Goal: Information Seeking & Learning: Find specific page/section

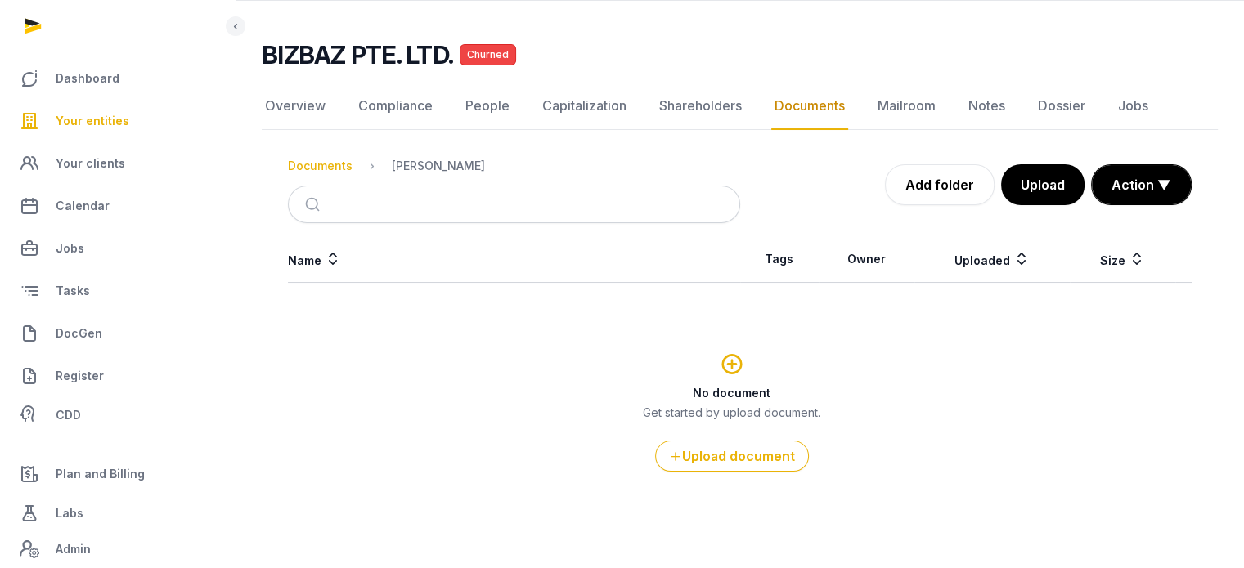
click at [319, 167] on div "Documents" at bounding box center [320, 166] width 65 height 16
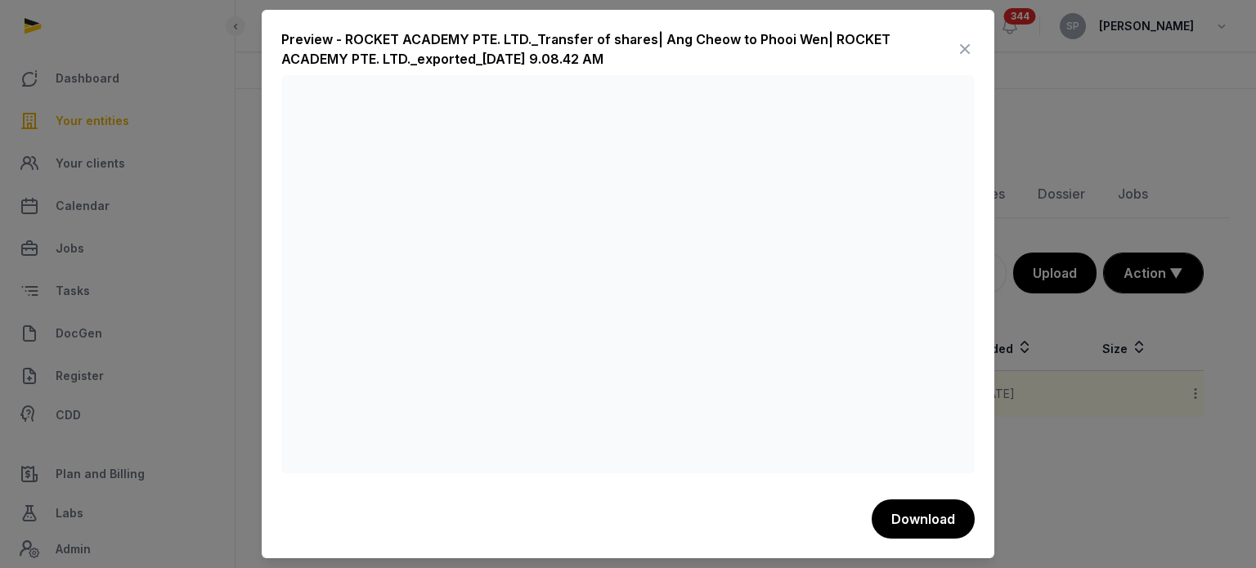
click at [962, 56] on icon at bounding box center [965, 49] width 20 height 26
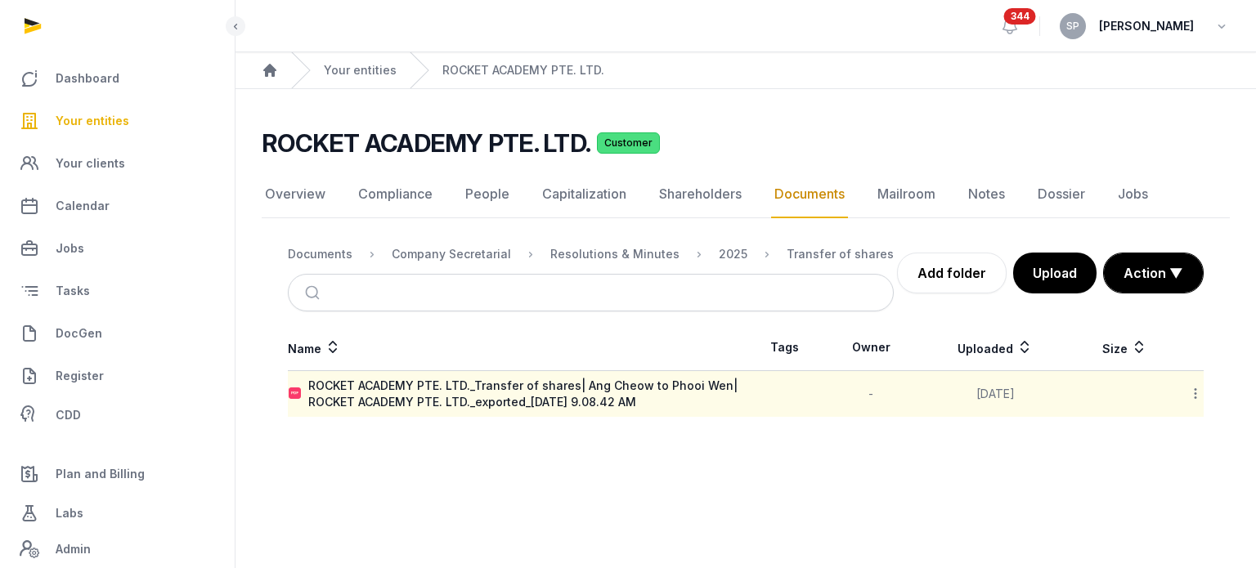
click at [79, 124] on span "Your entities" at bounding box center [93, 121] width 74 height 20
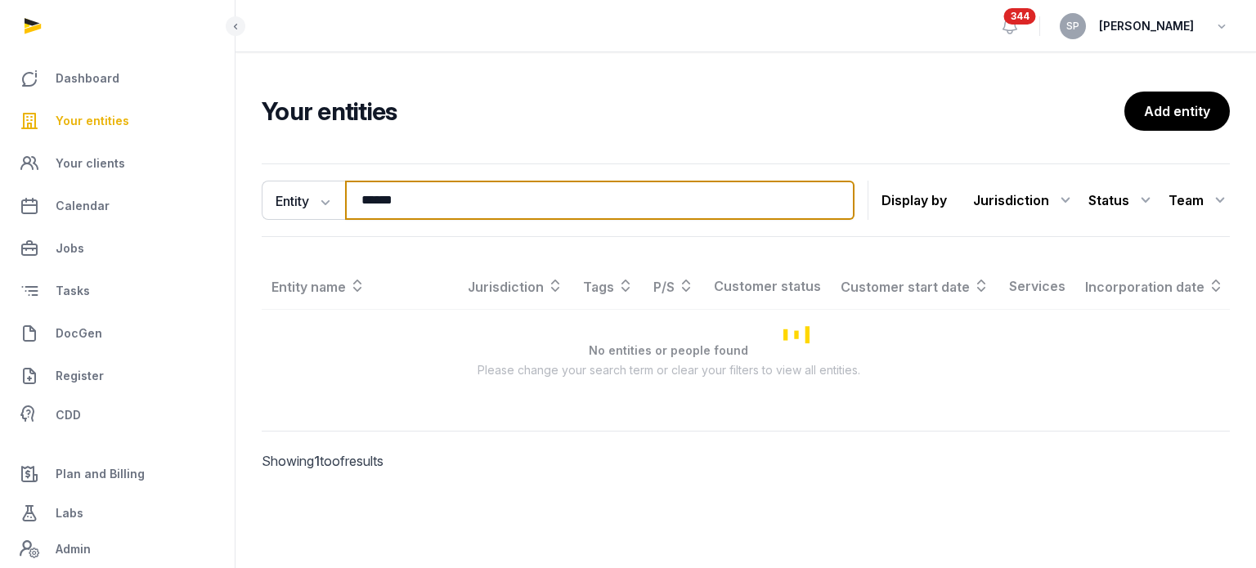
click at [418, 210] on input "******" at bounding box center [600, 200] width 510 height 39
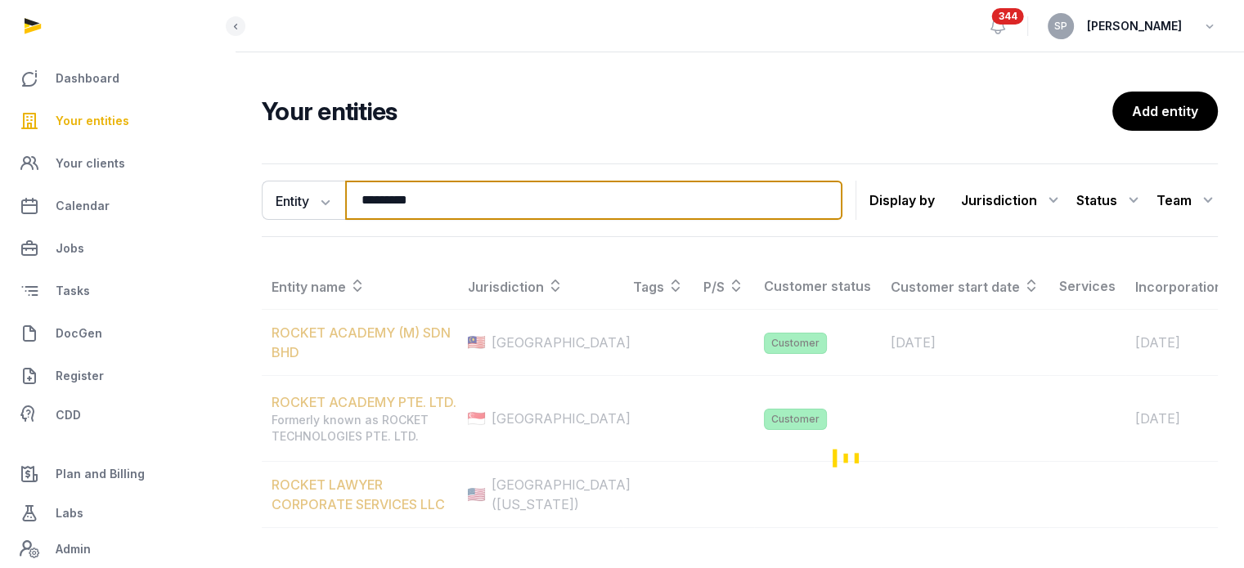
type input "*********"
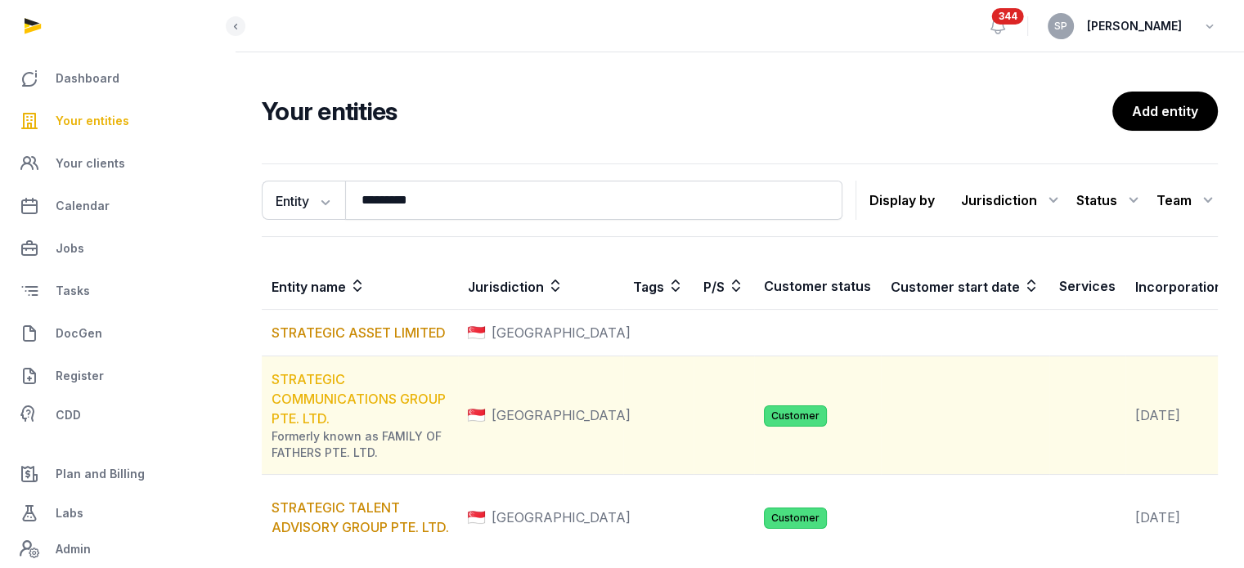
click at [331, 403] on link "STRATEGIC COMMUNICATIONS GROUP PTE. LTD." at bounding box center [359, 399] width 174 height 56
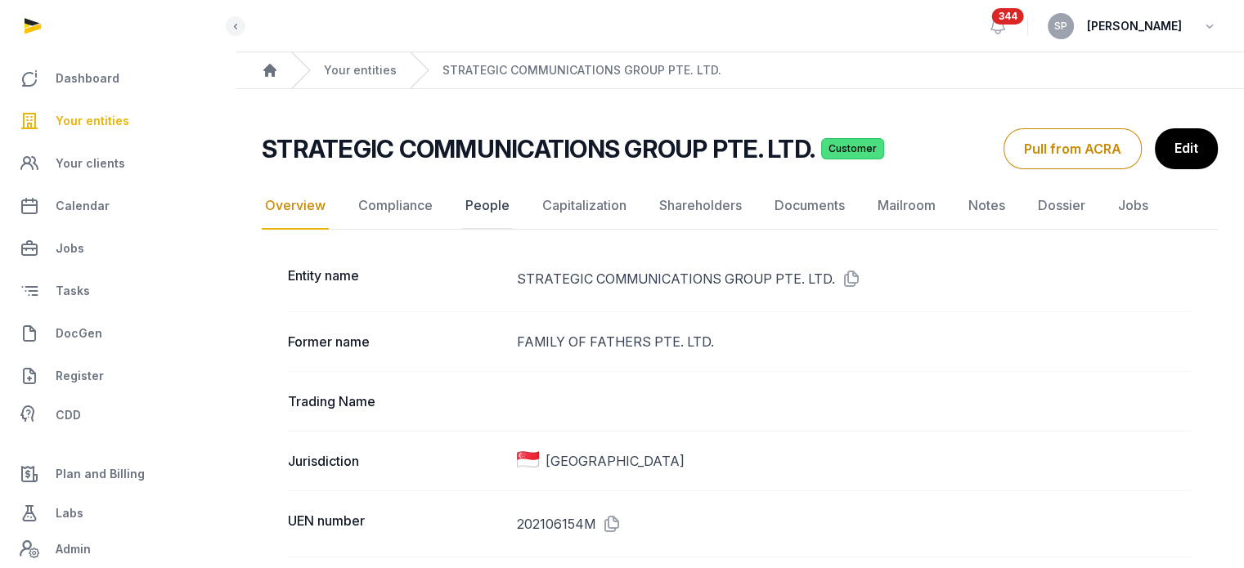
click at [478, 199] on link "People" at bounding box center [487, 205] width 51 height 47
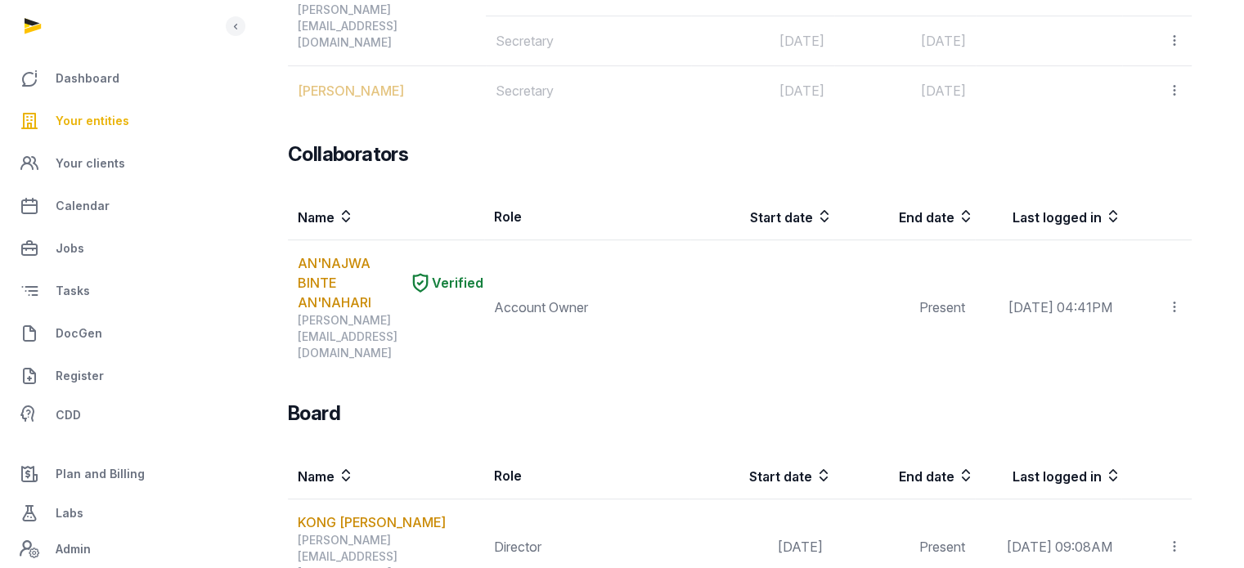
scroll to position [758, 0]
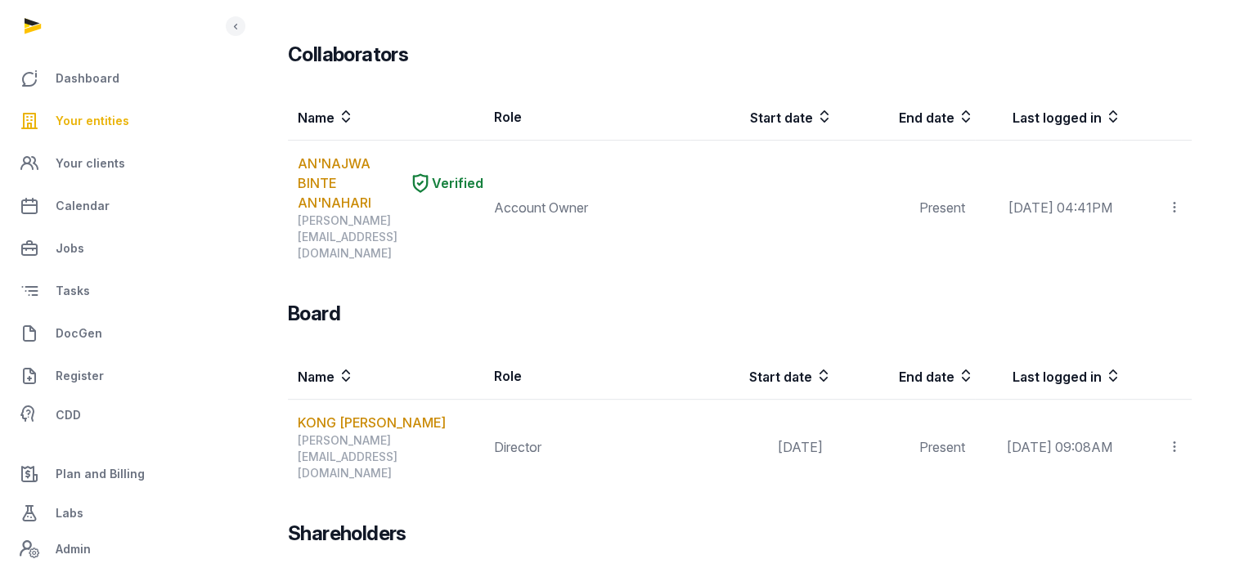
click at [98, 127] on span "Your entities" at bounding box center [93, 121] width 74 height 20
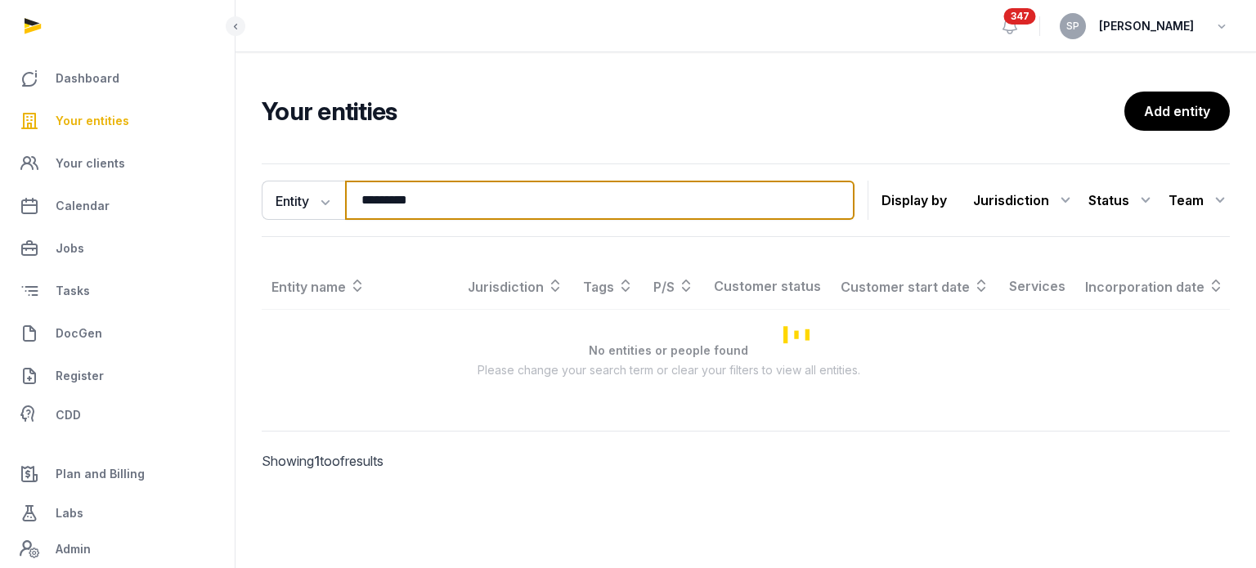
click at [420, 211] on input "*********" at bounding box center [600, 200] width 510 height 39
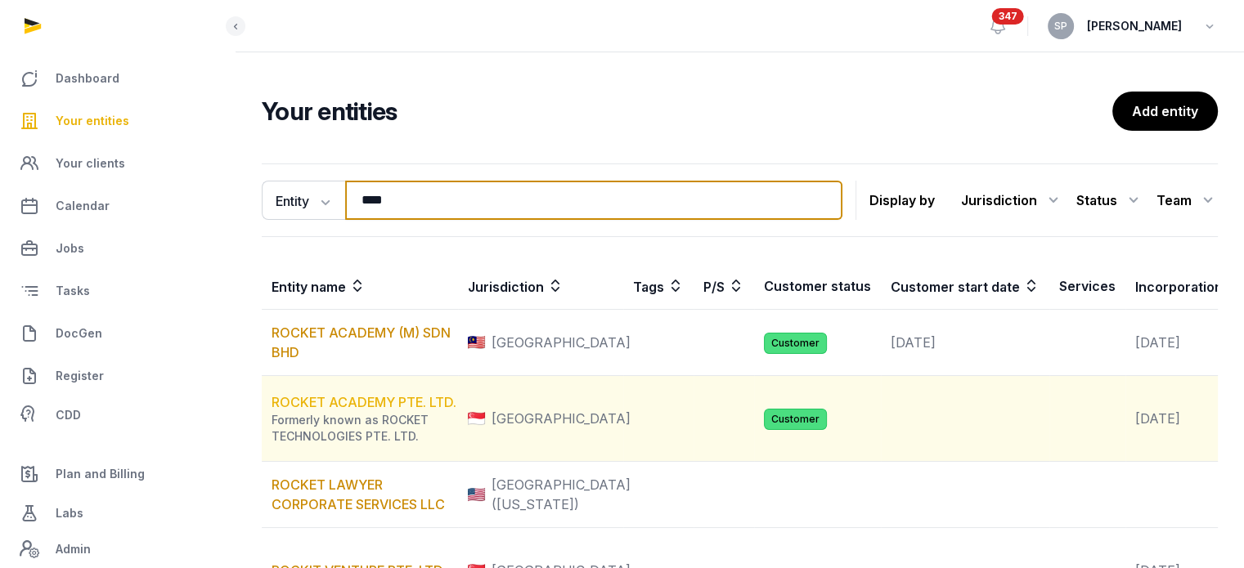
type input "****"
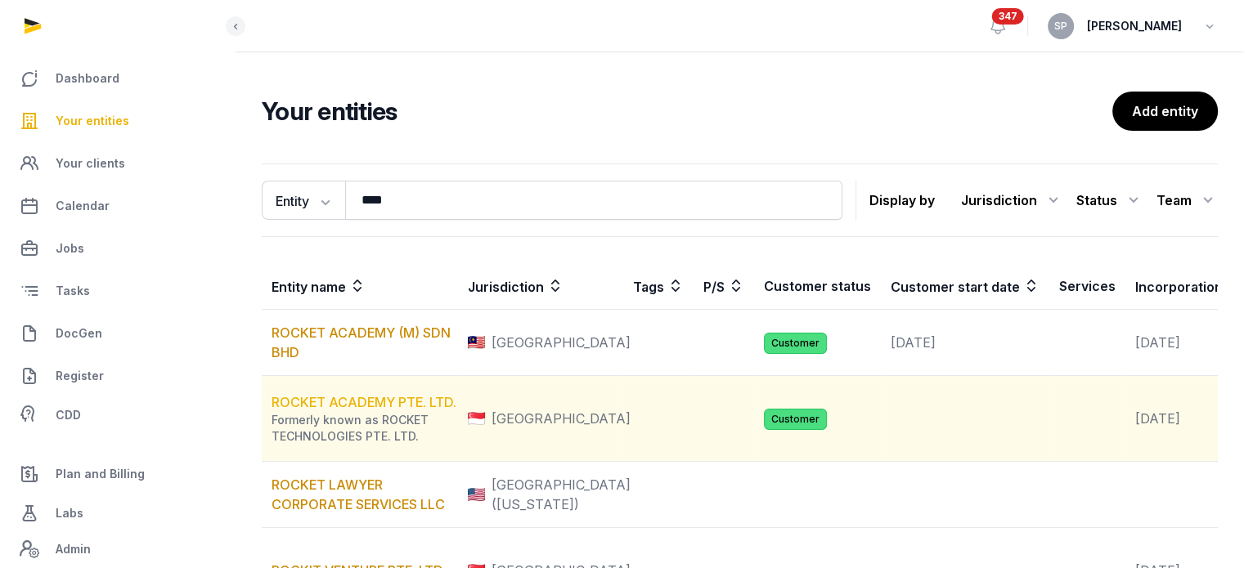
click at [383, 411] on link "ROCKET ACADEMY PTE. LTD." at bounding box center [364, 402] width 185 height 16
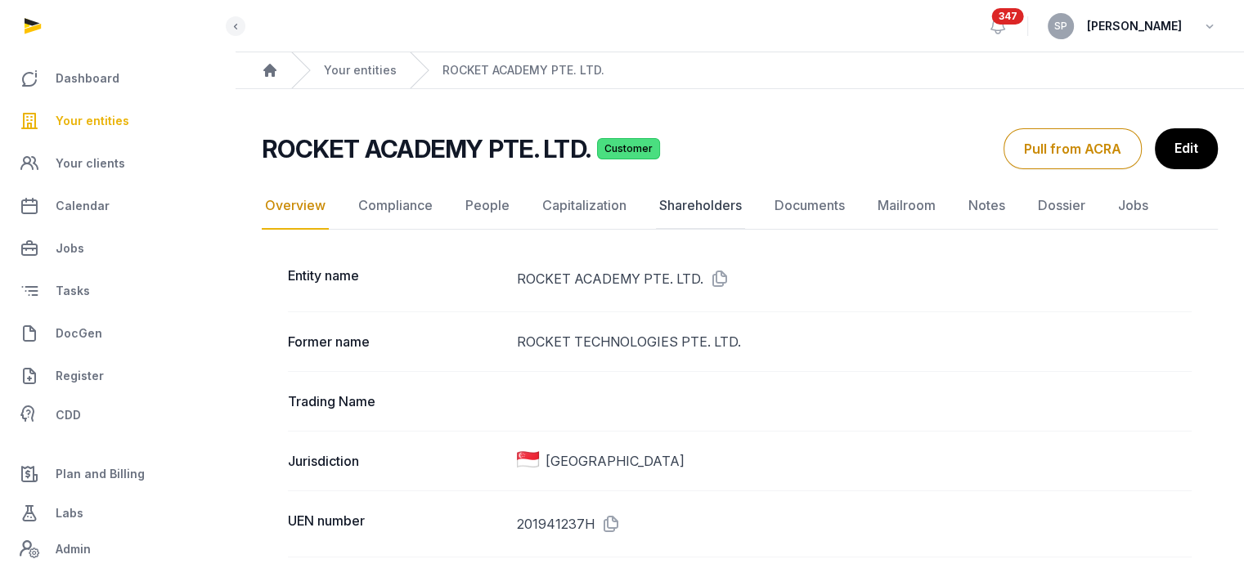
click at [690, 202] on link "Shareholders" at bounding box center [700, 205] width 89 height 47
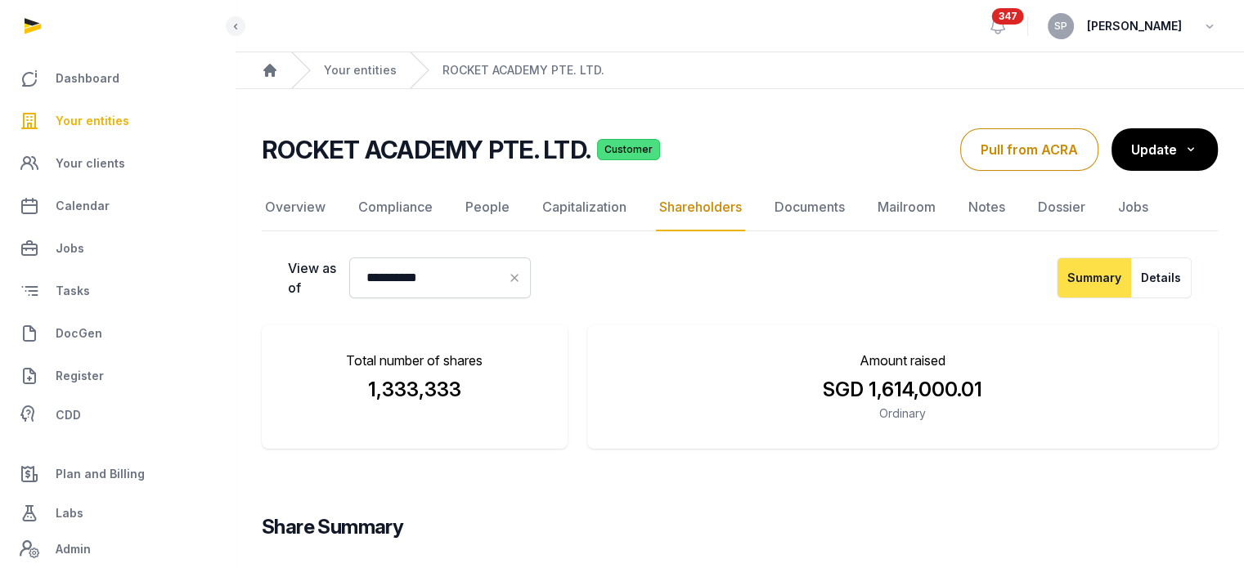
scroll to position [311, 0]
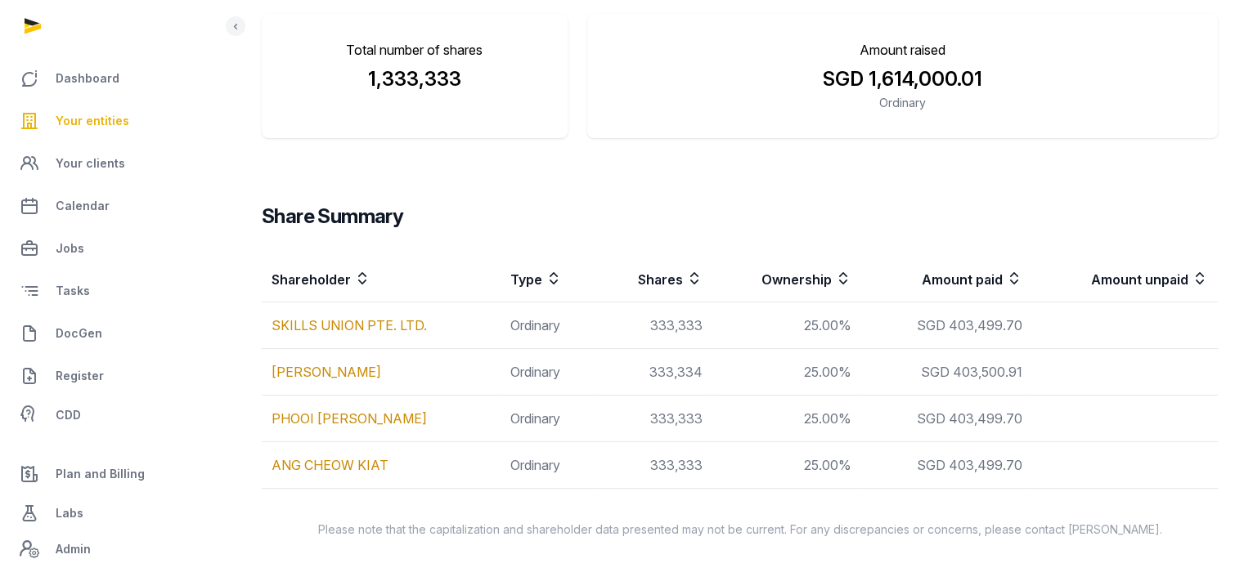
click at [115, 121] on span "Your entities" at bounding box center [93, 121] width 74 height 20
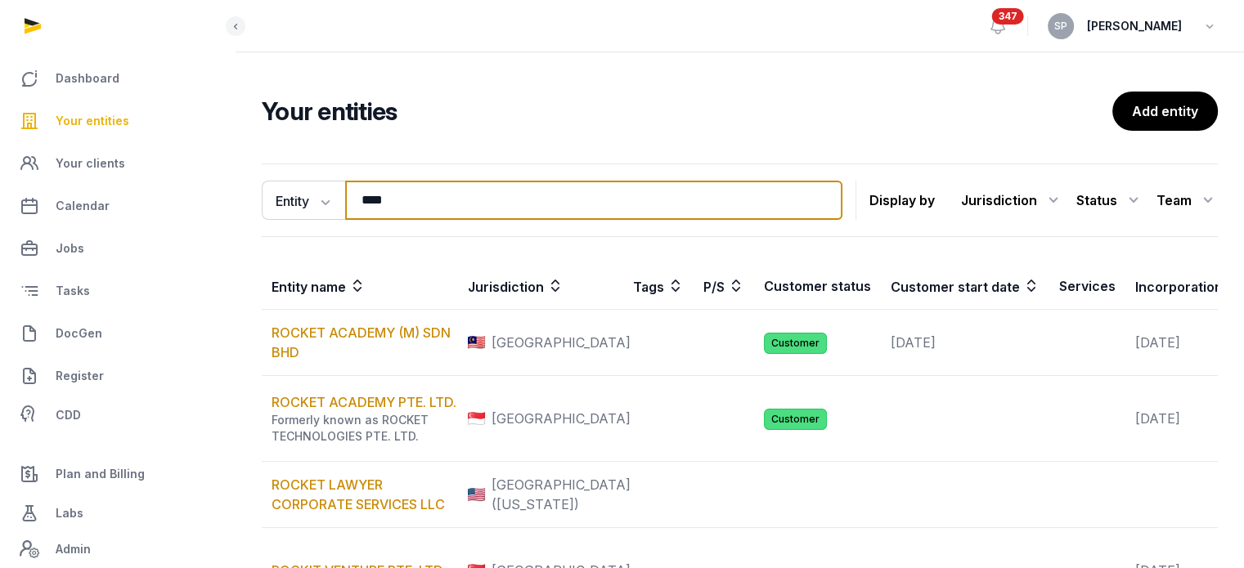
click at [414, 200] on input "****" at bounding box center [593, 200] width 497 height 39
type input "*********"
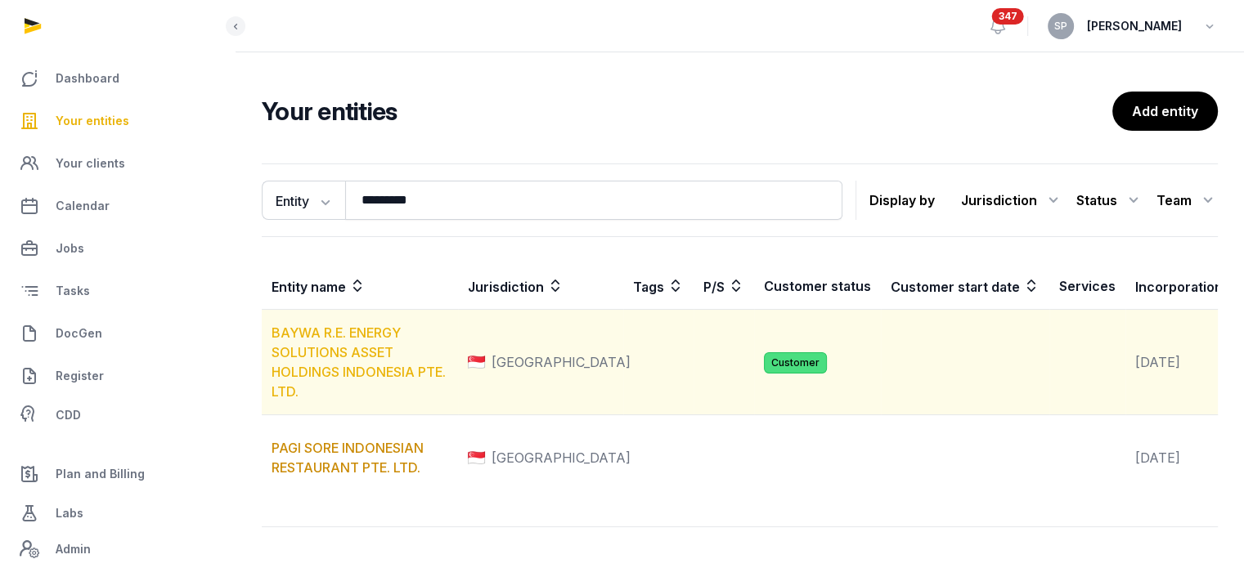
click at [345, 380] on link "BAYWA R.E. ENERGY SOLUTIONS ASSET HOLDINGS INDONESIA PTE. LTD." at bounding box center [359, 362] width 174 height 75
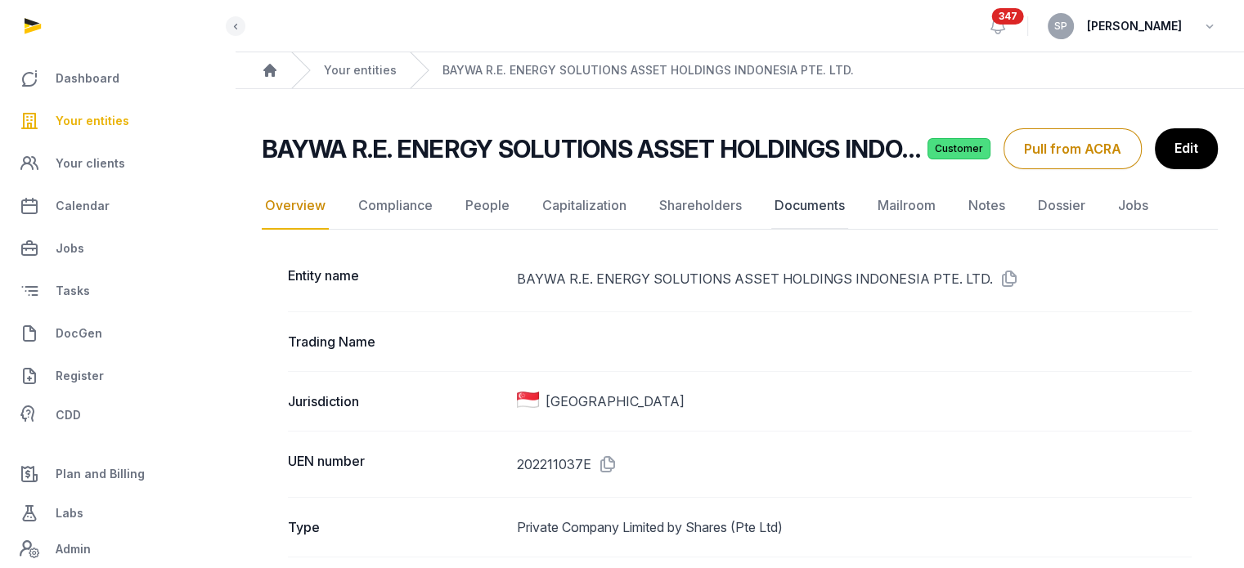
click at [808, 199] on link "Documents" at bounding box center [809, 205] width 77 height 47
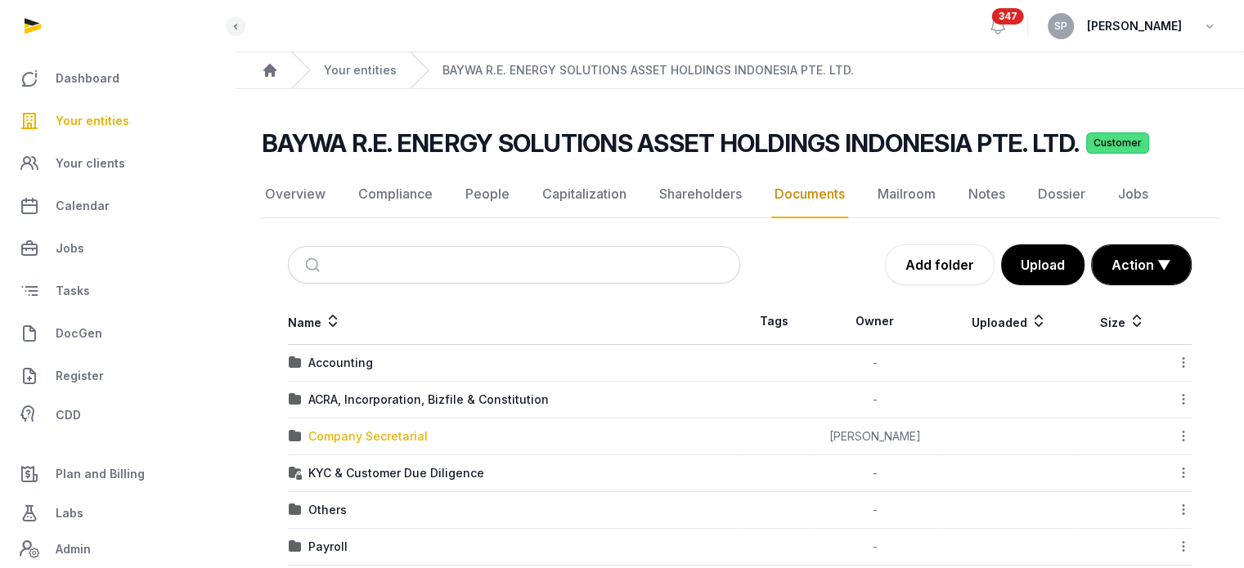
click at [360, 442] on div "Company Secretarial" at bounding box center [367, 437] width 119 height 16
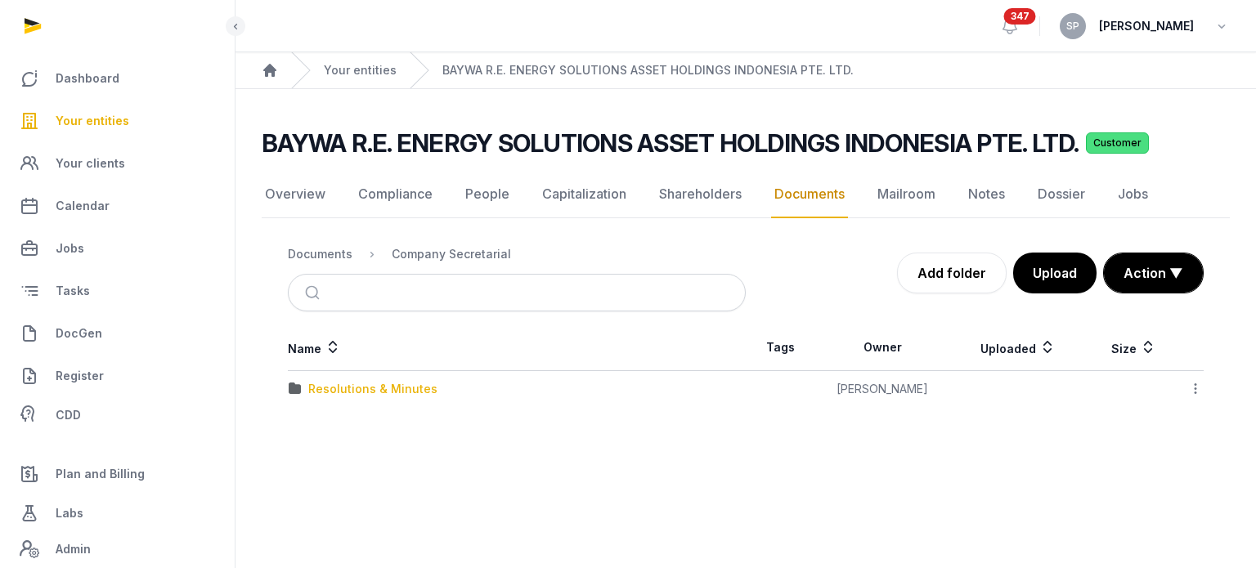
click at [369, 389] on div "Resolutions & Minutes" at bounding box center [372, 389] width 129 height 16
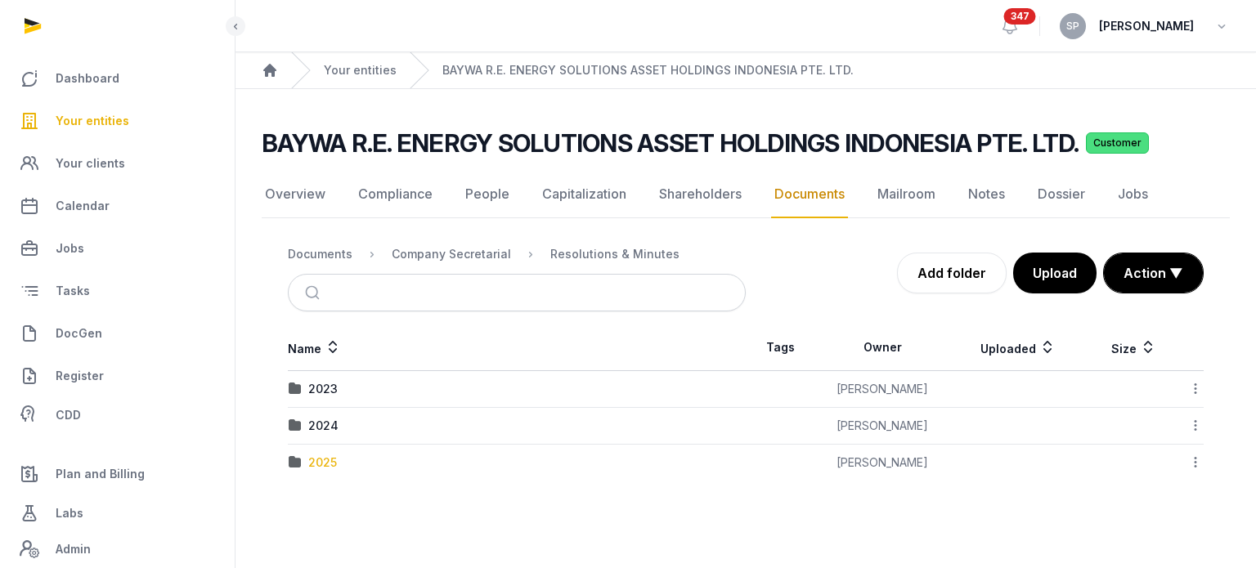
click at [324, 462] on div "2025" at bounding box center [322, 463] width 29 height 16
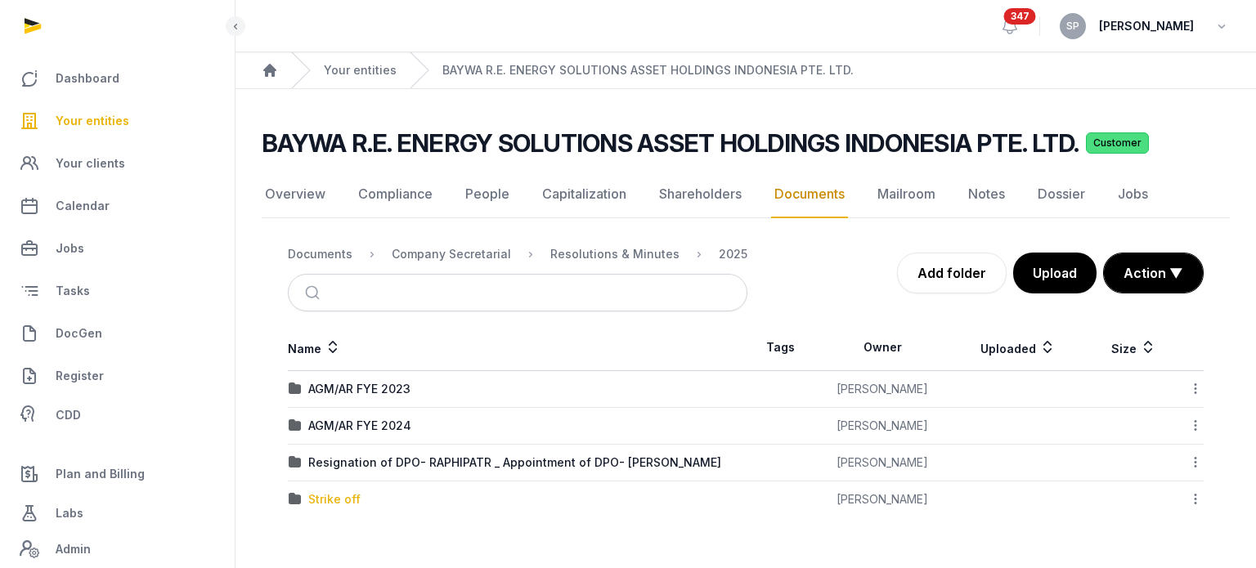
click at [343, 499] on div "Strike off" at bounding box center [334, 500] width 52 height 16
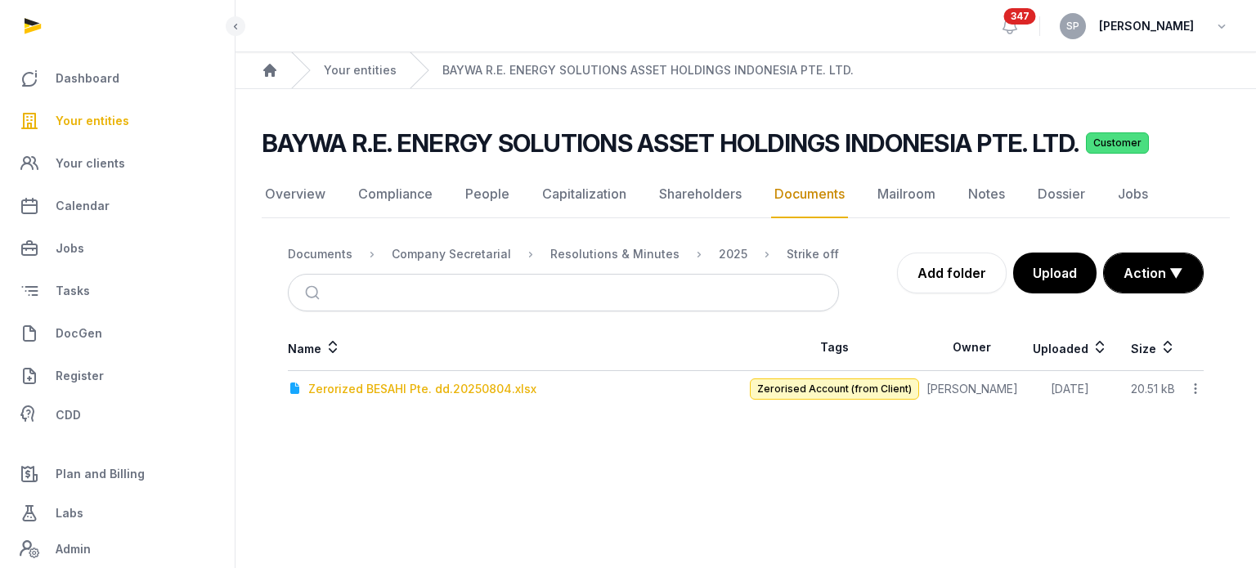
click at [407, 389] on div "Zerorized BESAHI Pte. dd.20250804.xlsx" at bounding box center [422, 389] width 228 height 16
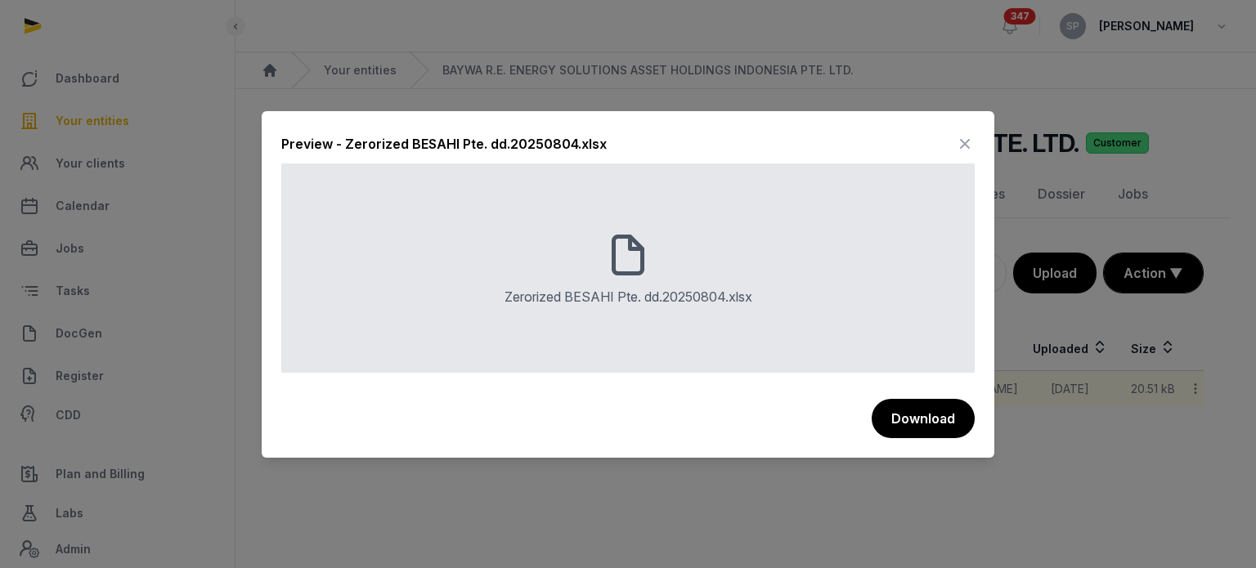
click at [964, 152] on icon at bounding box center [965, 144] width 20 height 26
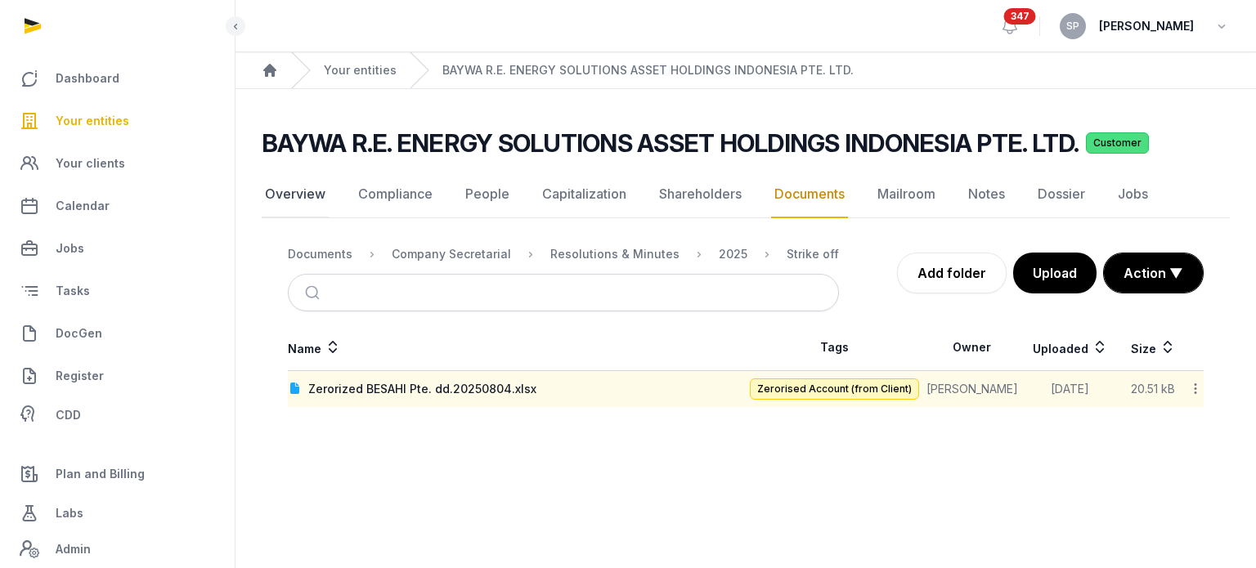
click at [300, 199] on link "Overview" at bounding box center [295, 194] width 67 height 47
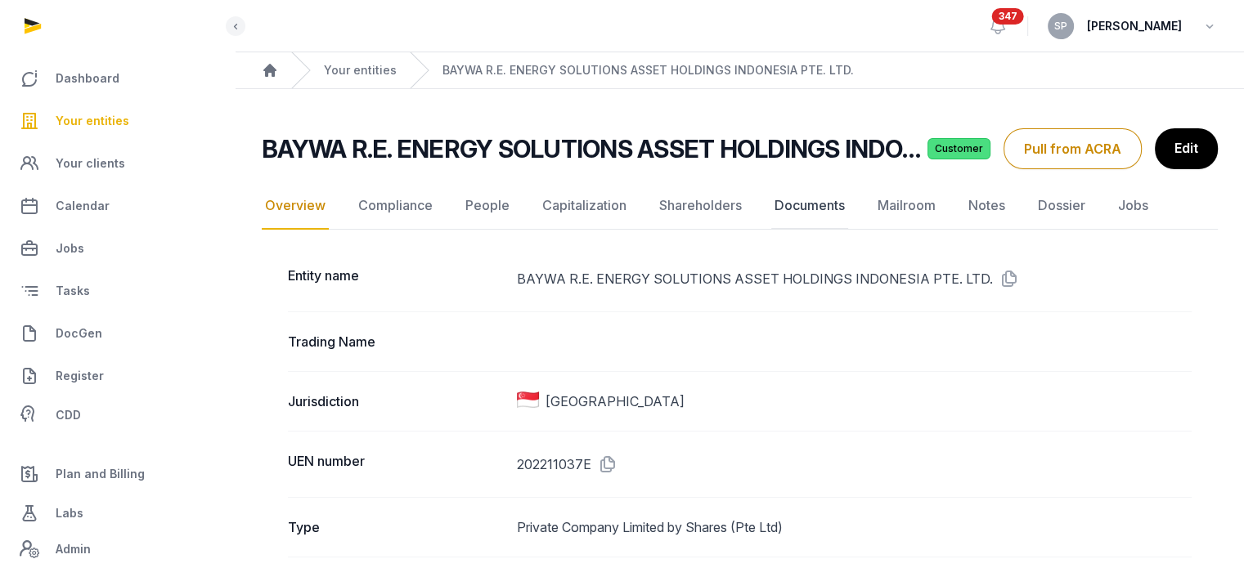
click at [811, 212] on link "Documents" at bounding box center [809, 205] width 77 height 47
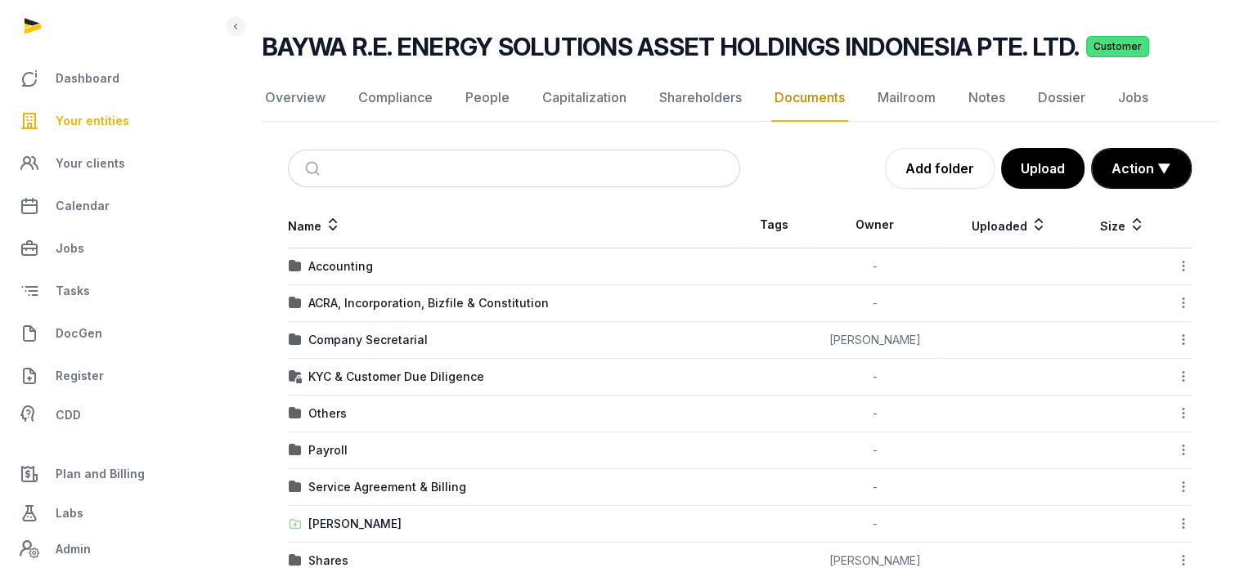
scroll to position [247, 0]
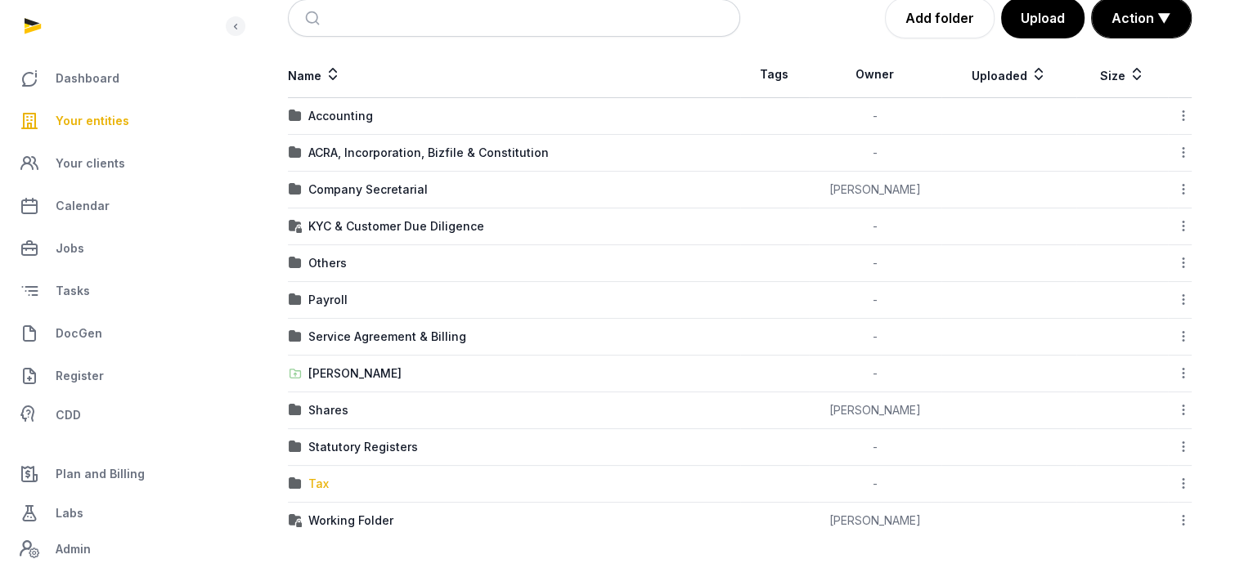
click at [327, 478] on div "Tax" at bounding box center [318, 484] width 20 height 16
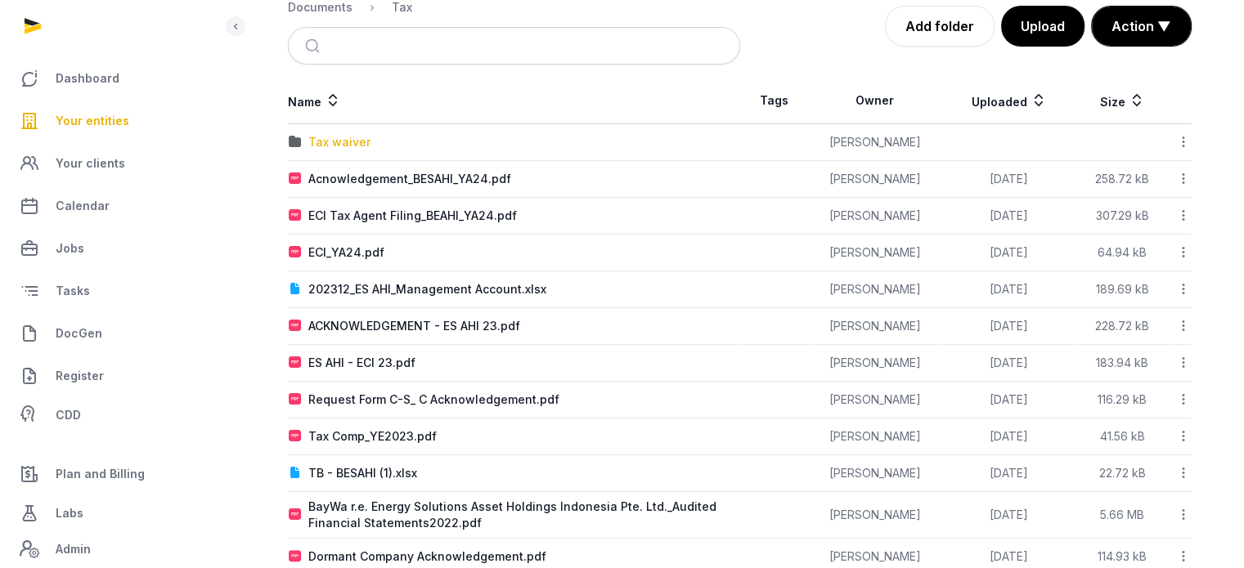
click at [348, 139] on div "Tax waiver" at bounding box center [339, 142] width 62 height 16
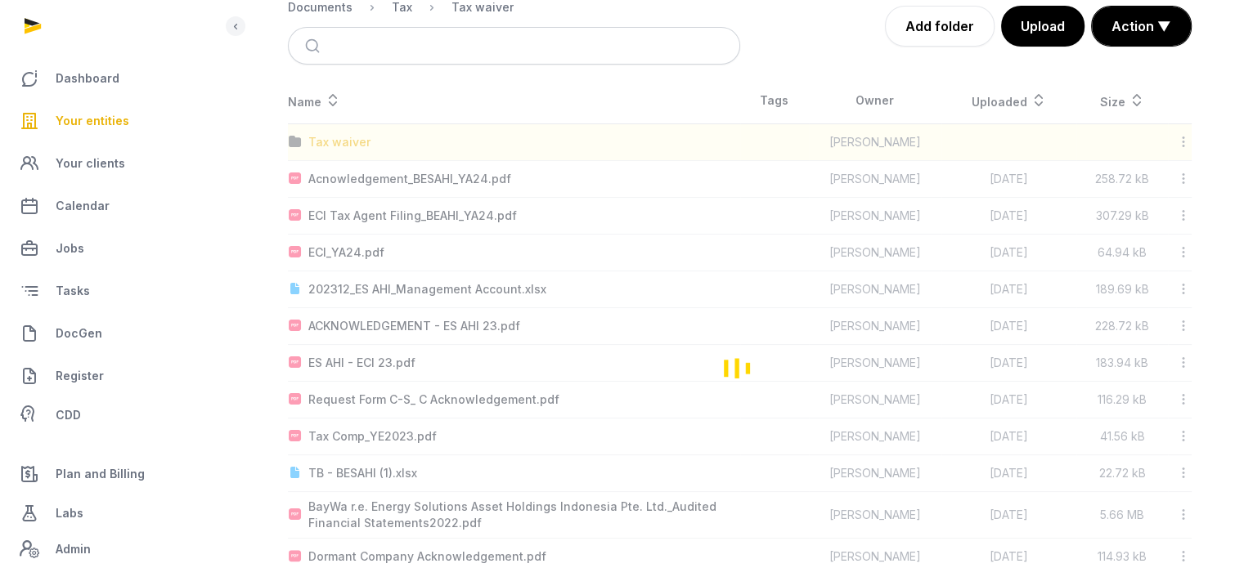
scroll to position [0, 0]
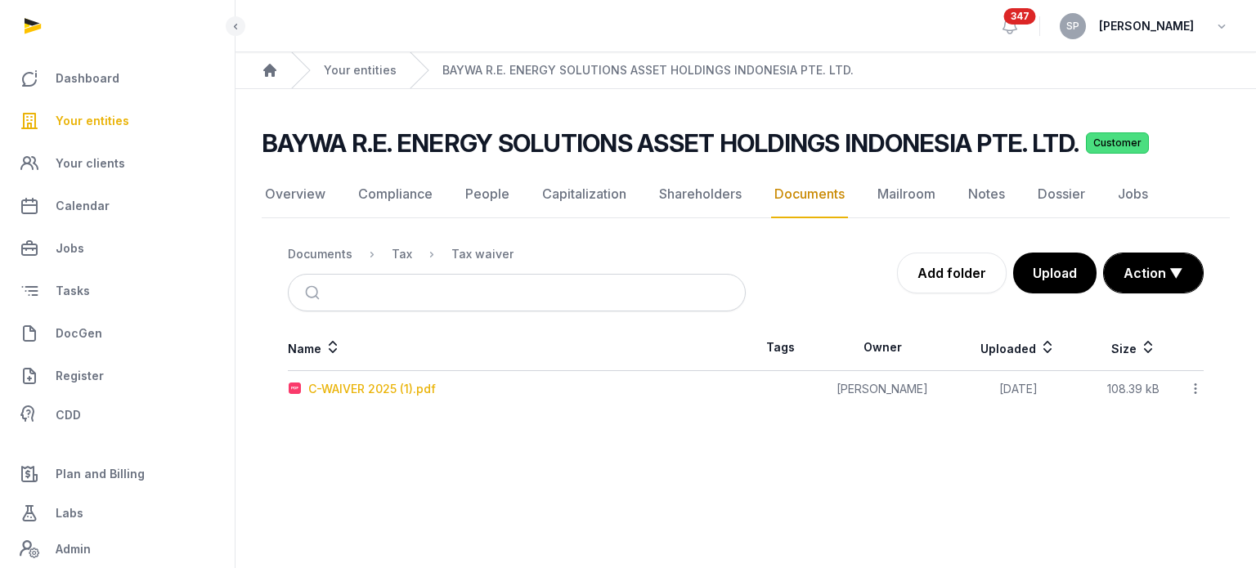
click at [420, 393] on div "C-WAIVER 2025 (1).pdf" at bounding box center [372, 389] width 128 height 16
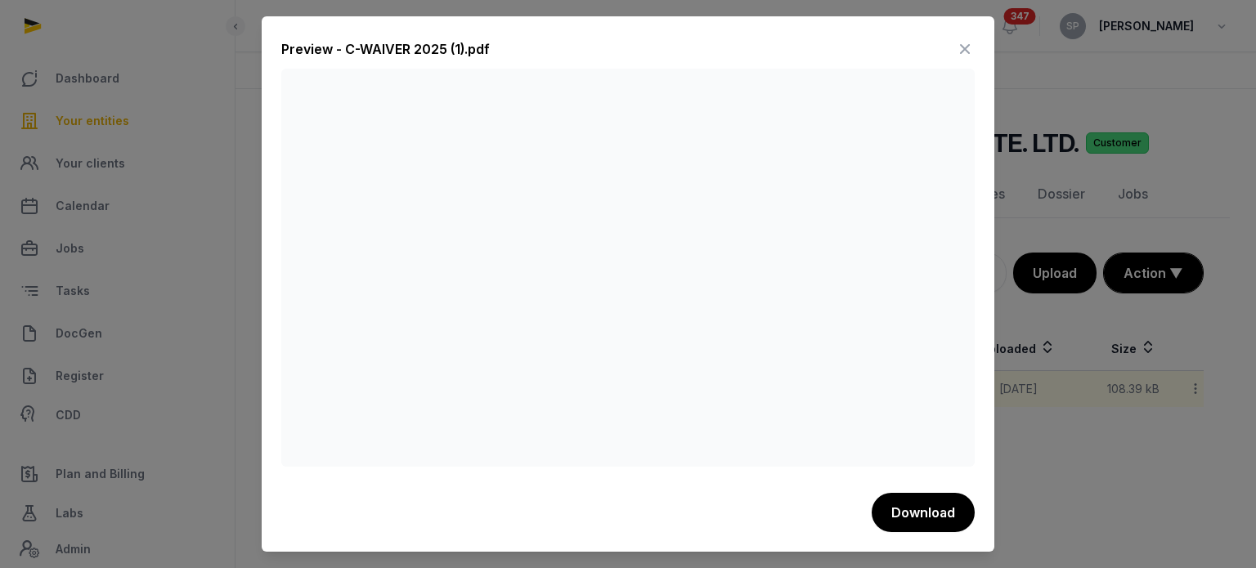
click at [963, 48] on icon at bounding box center [965, 49] width 20 height 26
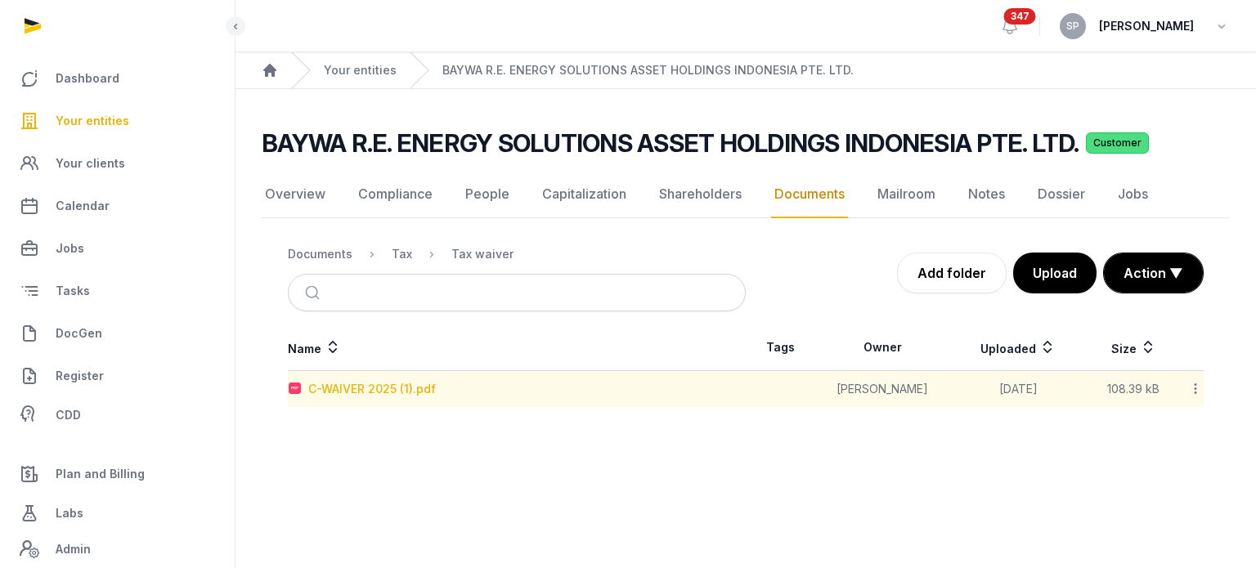
click at [379, 395] on div "C-WAIVER 2025 (1).pdf" at bounding box center [372, 389] width 128 height 16
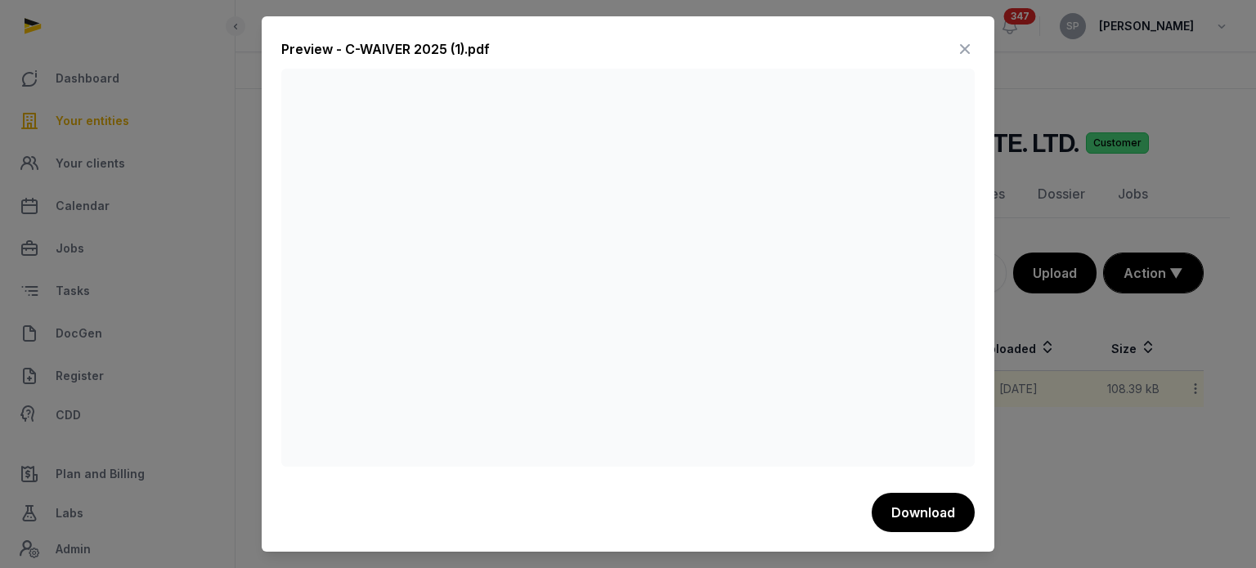
click at [969, 43] on icon at bounding box center [965, 49] width 20 height 26
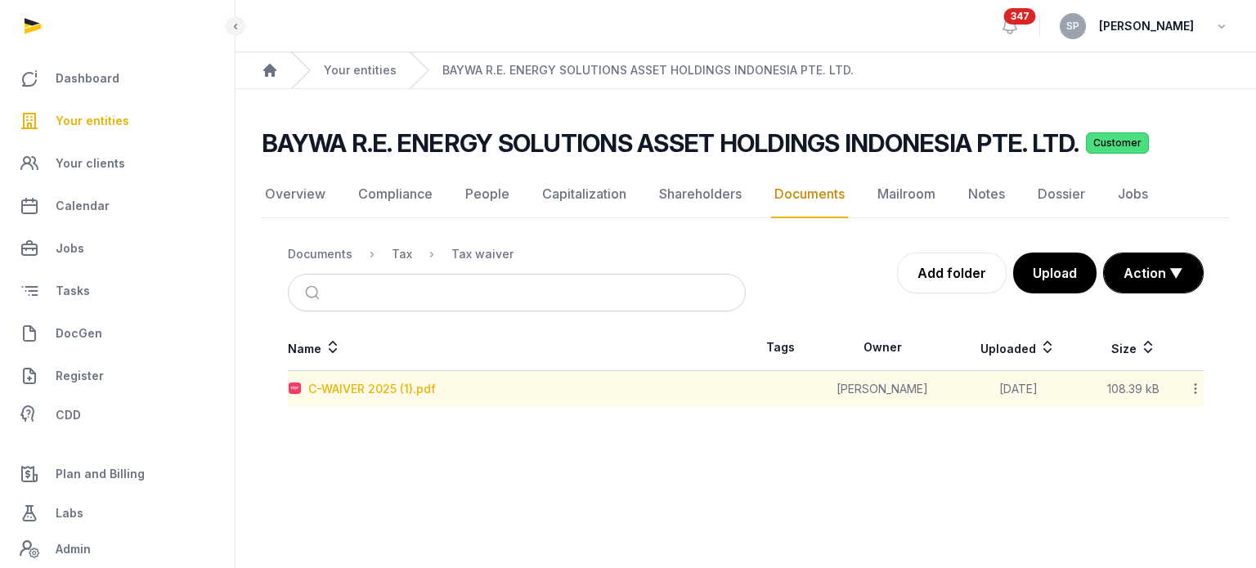
click at [316, 390] on div "C-WAIVER 2025 (1).pdf" at bounding box center [372, 389] width 128 height 16
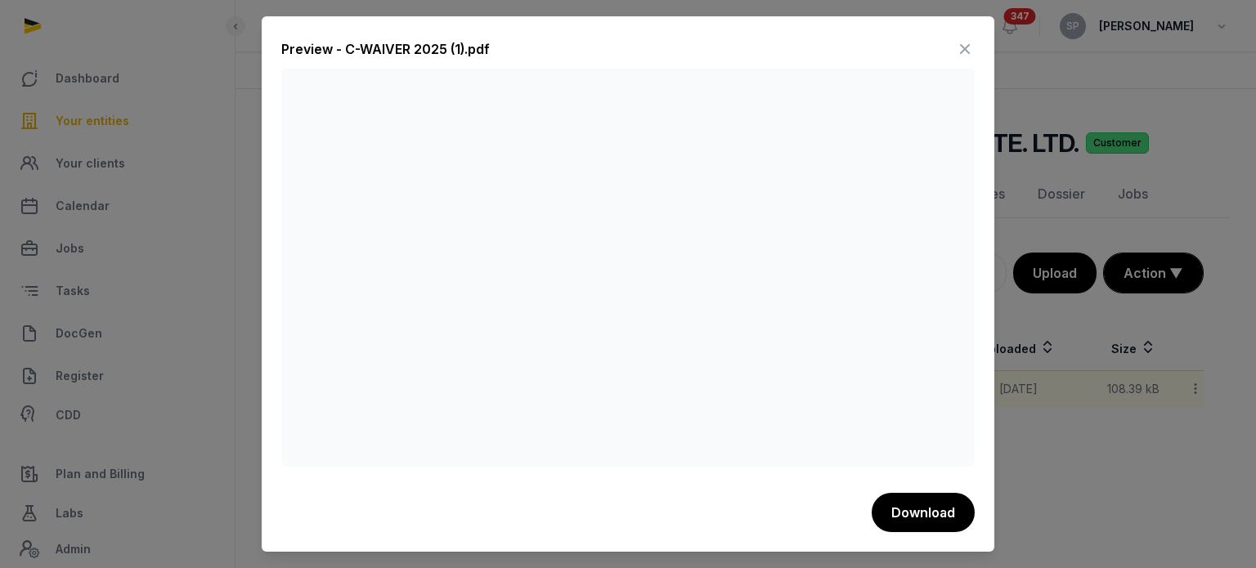
click at [960, 48] on icon at bounding box center [965, 49] width 20 height 26
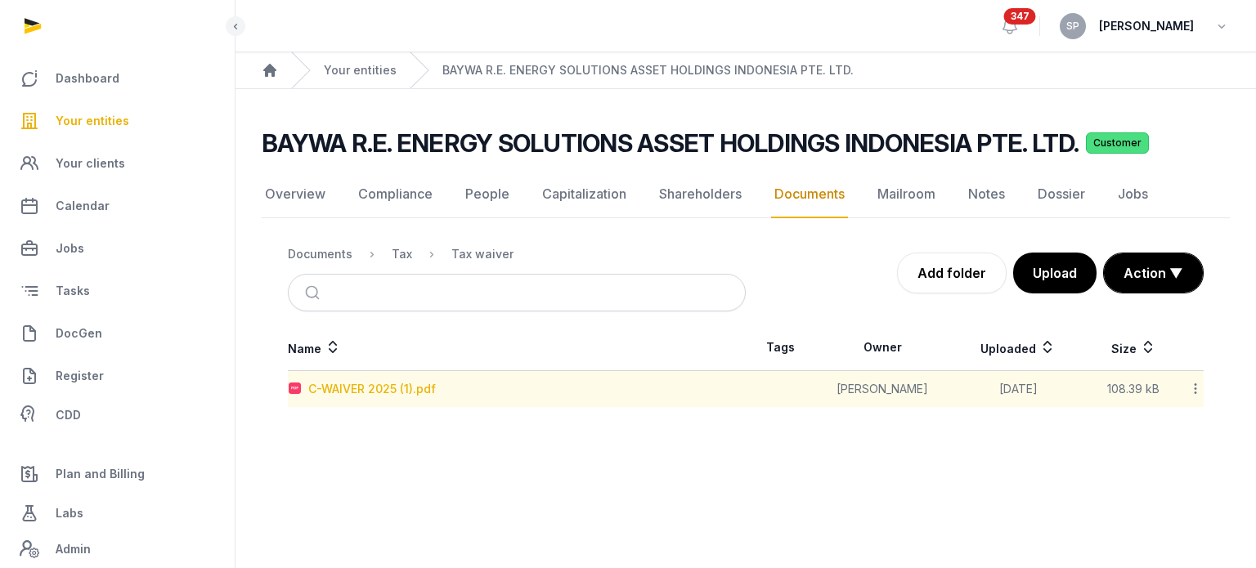
click at [370, 384] on div "C-WAIVER 2025 (1).pdf" at bounding box center [372, 389] width 128 height 16
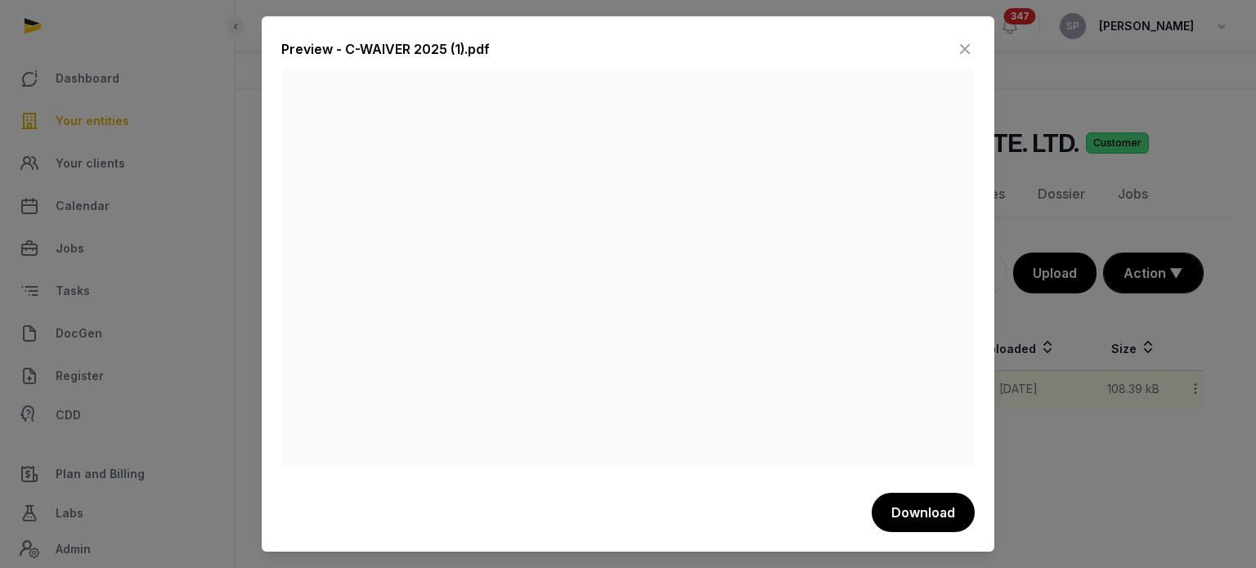
click at [973, 45] on icon at bounding box center [965, 49] width 20 height 26
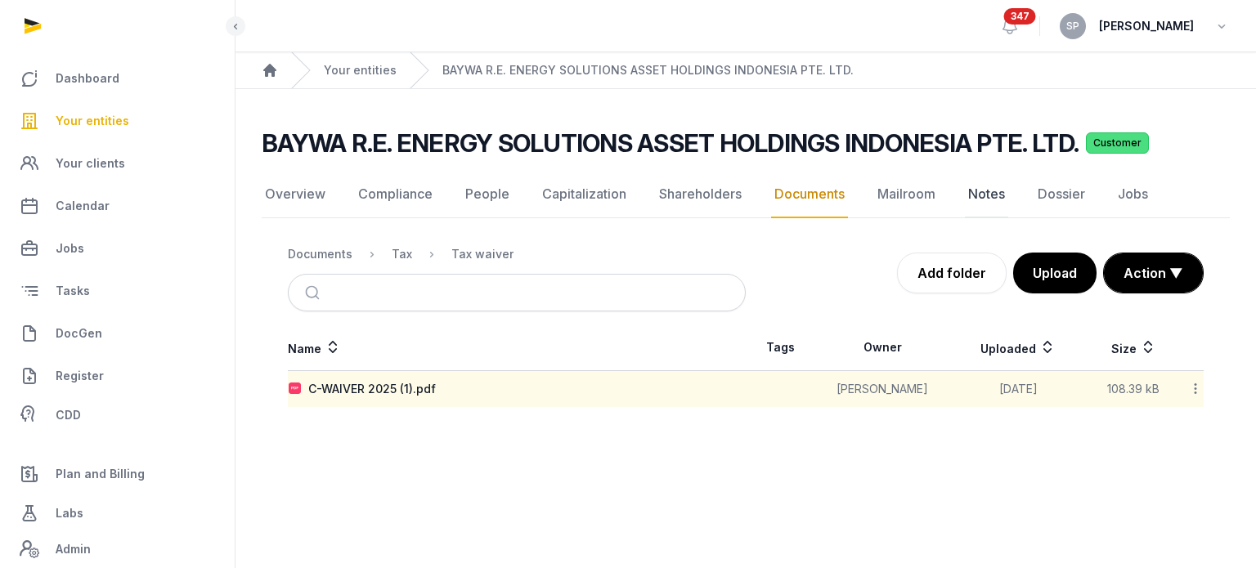
click at [985, 189] on link "Notes" at bounding box center [986, 194] width 43 height 47
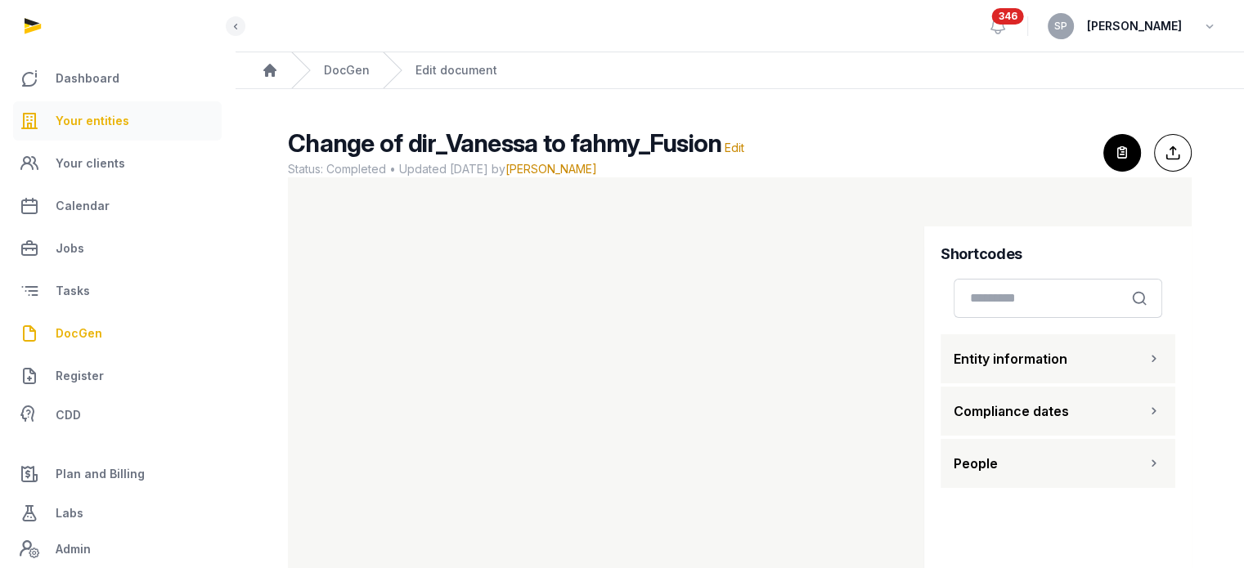
click at [111, 120] on span "Your entities" at bounding box center [93, 121] width 74 height 20
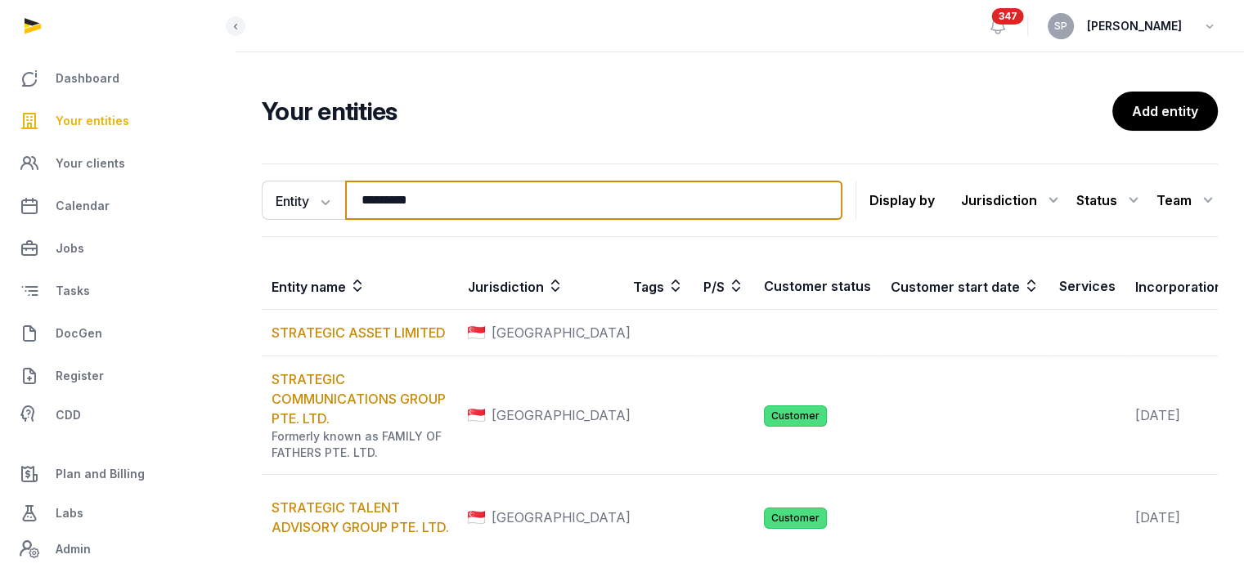
click at [445, 199] on input "*********" at bounding box center [593, 200] width 497 height 39
type input "*********"
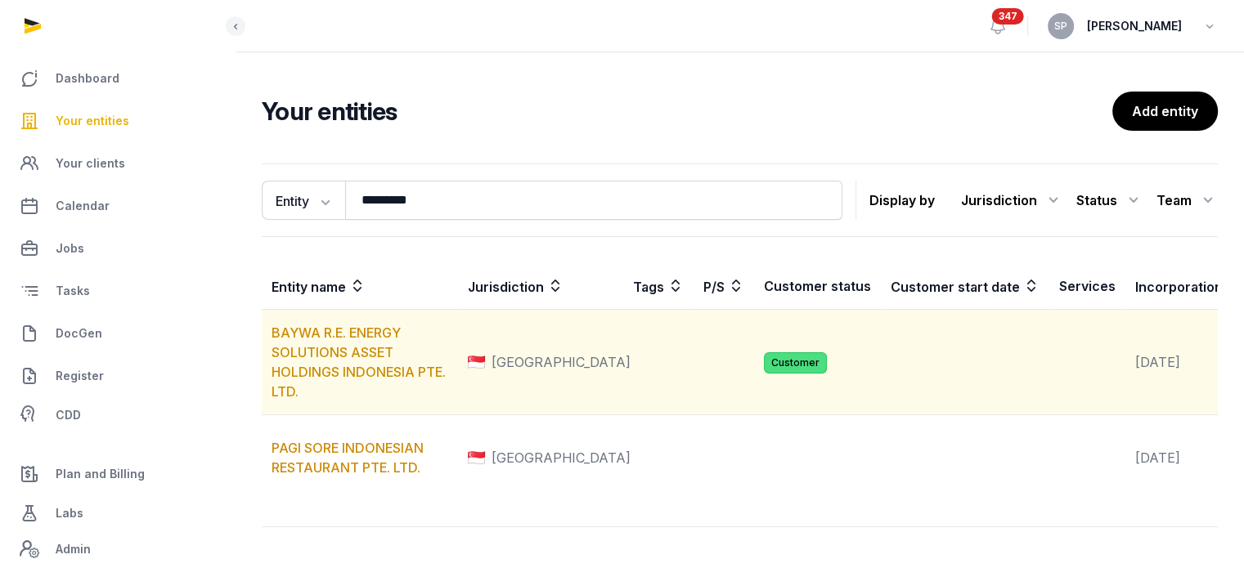
click at [379, 372] on td "BAYWA R.E. ENERGY SOLUTIONS ASSET HOLDINGS INDONESIA PTE. LTD." at bounding box center [360, 363] width 196 height 106
click at [378, 380] on link "BAYWA R.E. ENERGY SOLUTIONS ASSET HOLDINGS INDONESIA PTE. LTD." at bounding box center [359, 362] width 174 height 75
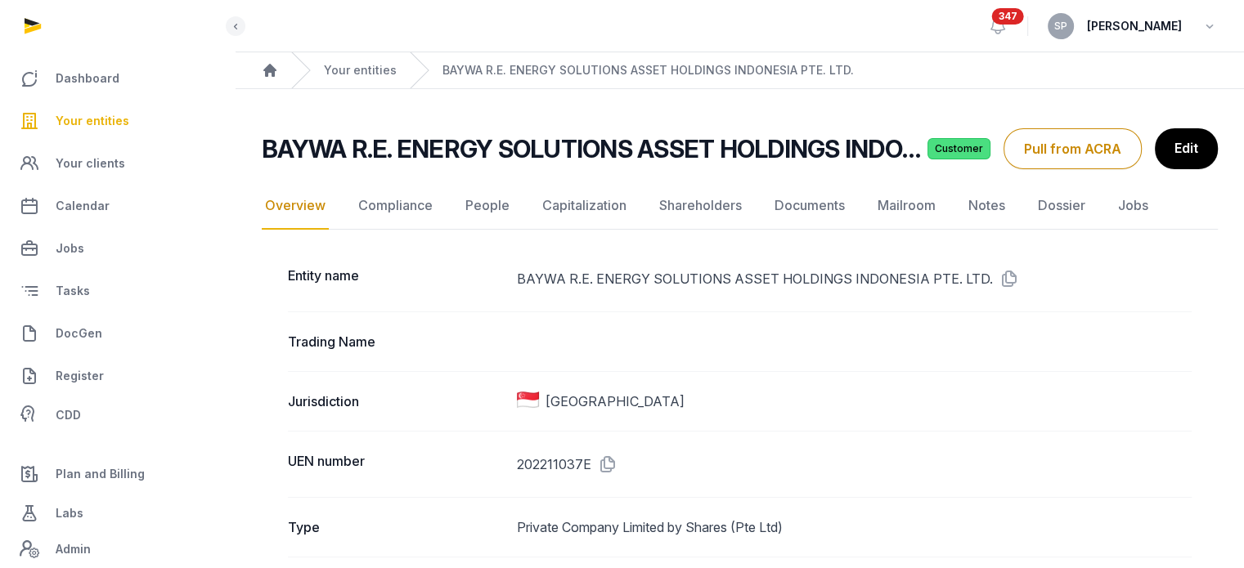
click at [979, 210] on link "Notes" at bounding box center [986, 205] width 43 height 47
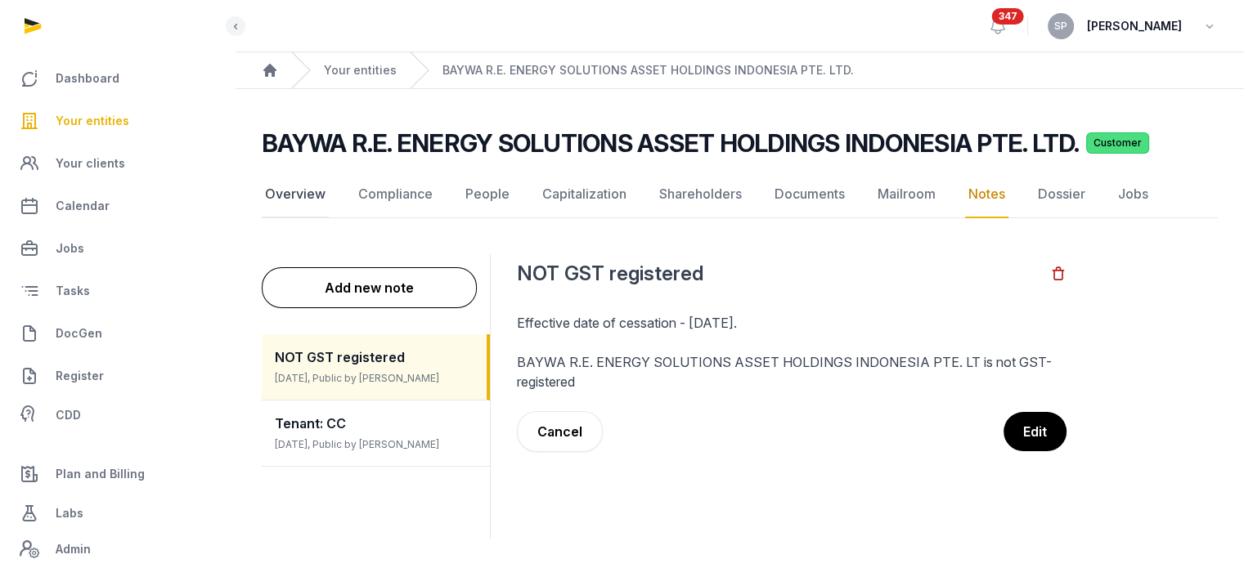
click at [306, 195] on link "Overview" at bounding box center [295, 194] width 67 height 47
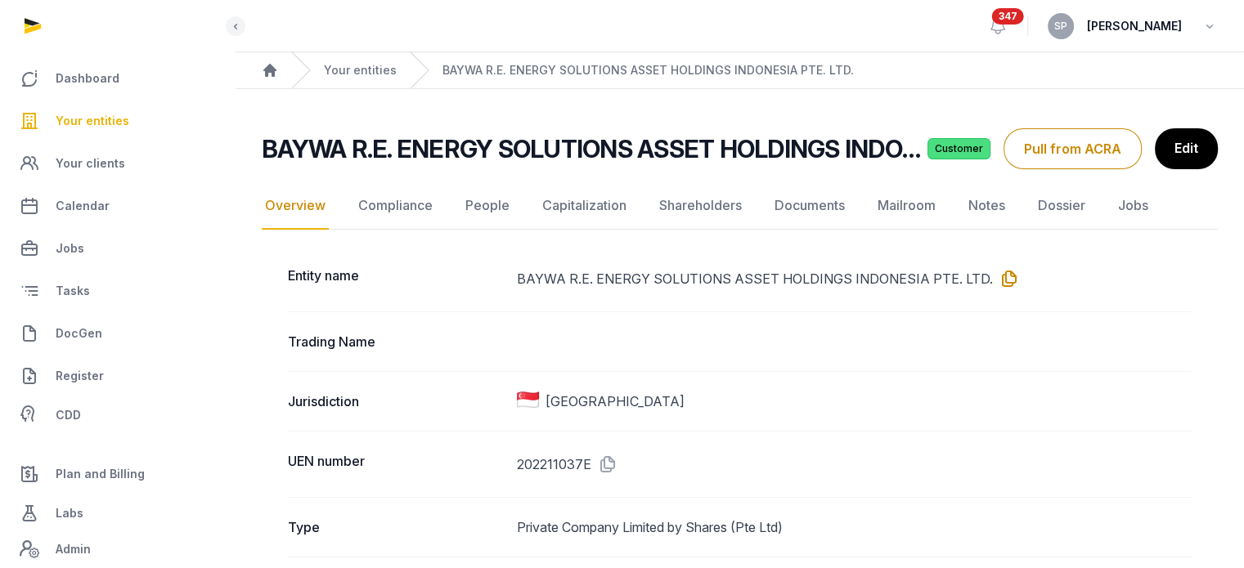
click at [1004, 274] on icon at bounding box center [1006, 279] width 26 height 26
click at [994, 276] on icon at bounding box center [1006, 279] width 26 height 26
click at [124, 113] on span "Your entities" at bounding box center [93, 121] width 74 height 20
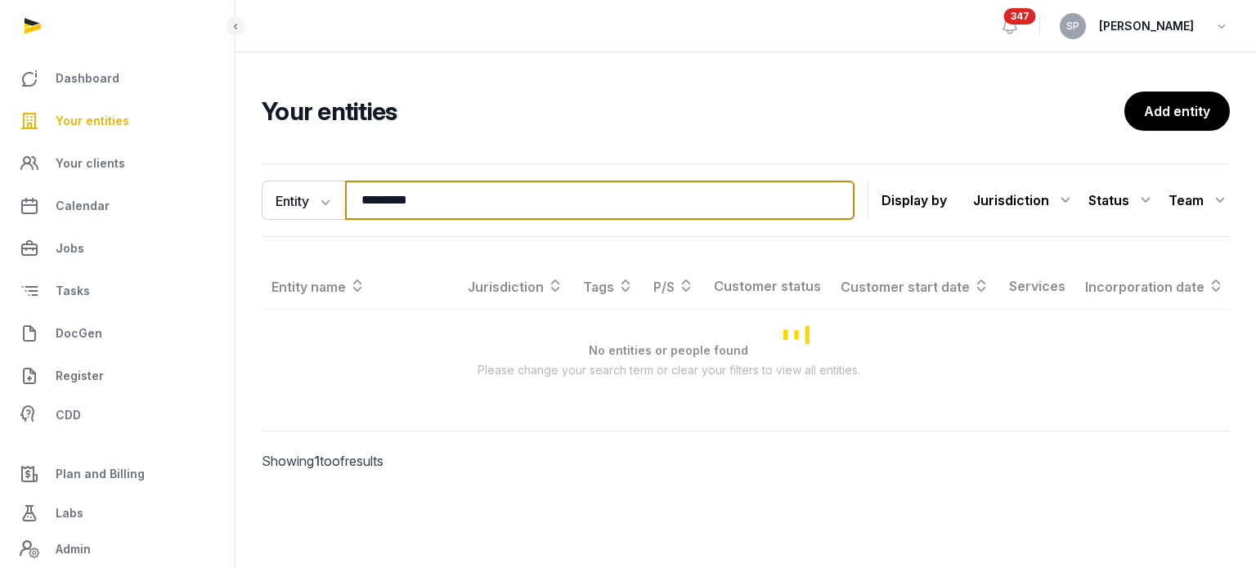
click at [440, 202] on input "*********" at bounding box center [600, 200] width 510 height 39
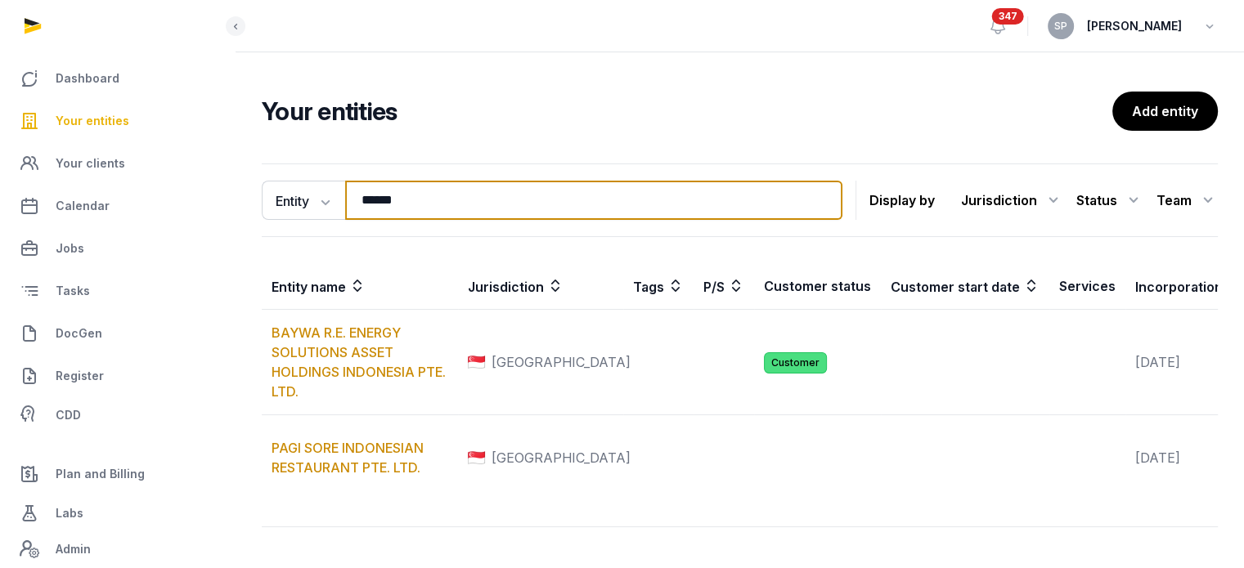
type input "******"
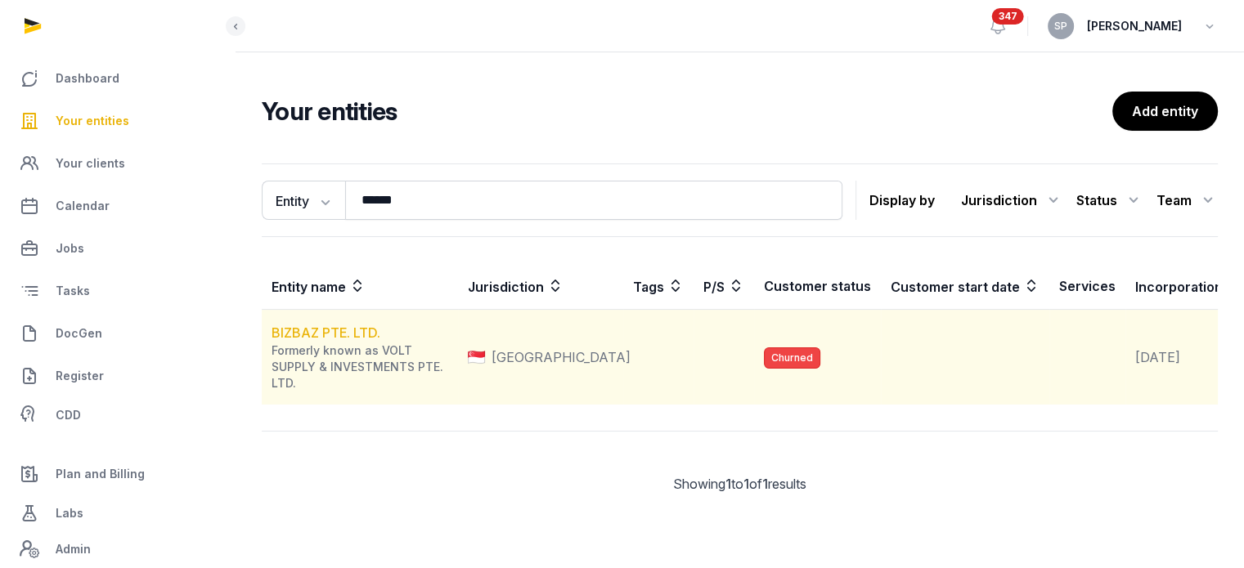
click at [350, 341] on link "BIZBAZ PTE. LTD." at bounding box center [326, 333] width 109 height 16
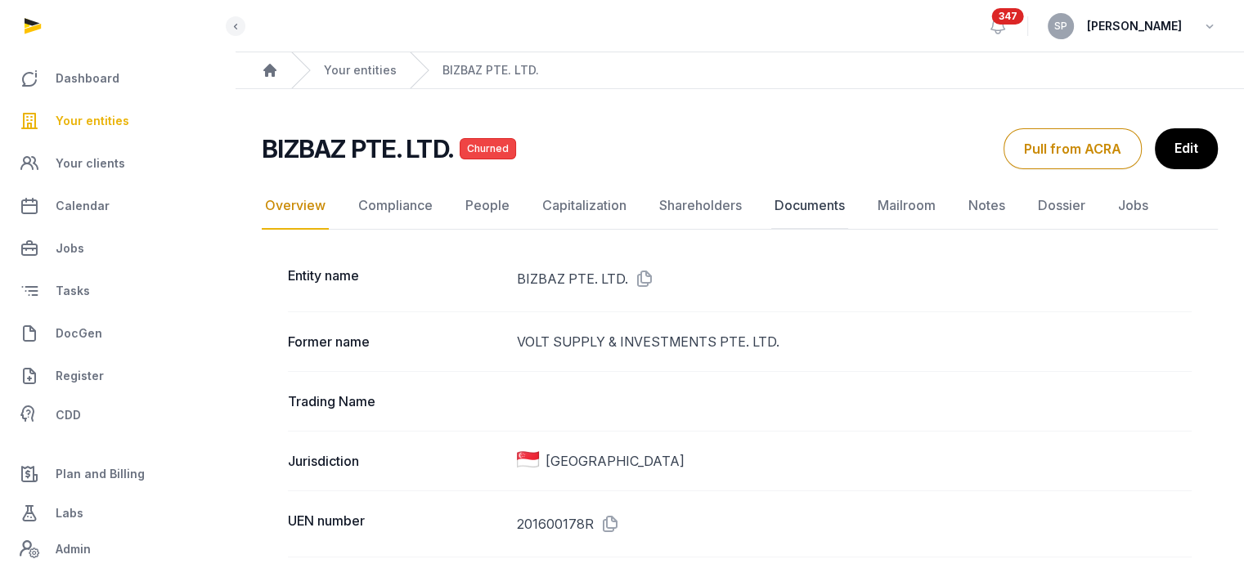
click at [801, 205] on link "Documents" at bounding box center [809, 205] width 77 height 47
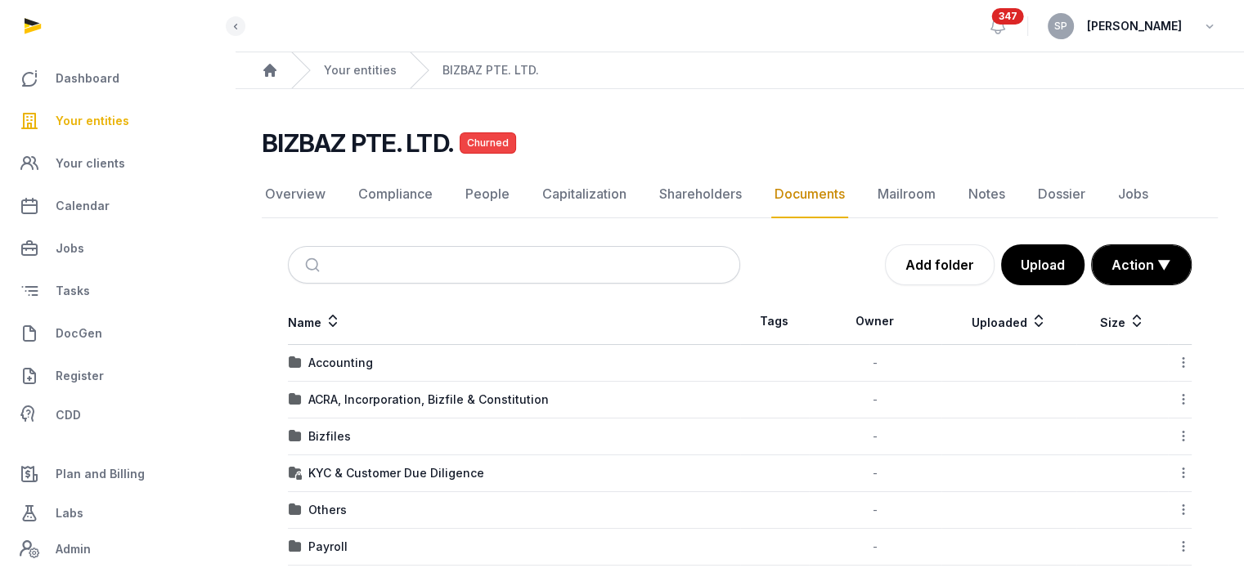
scroll to position [247, 0]
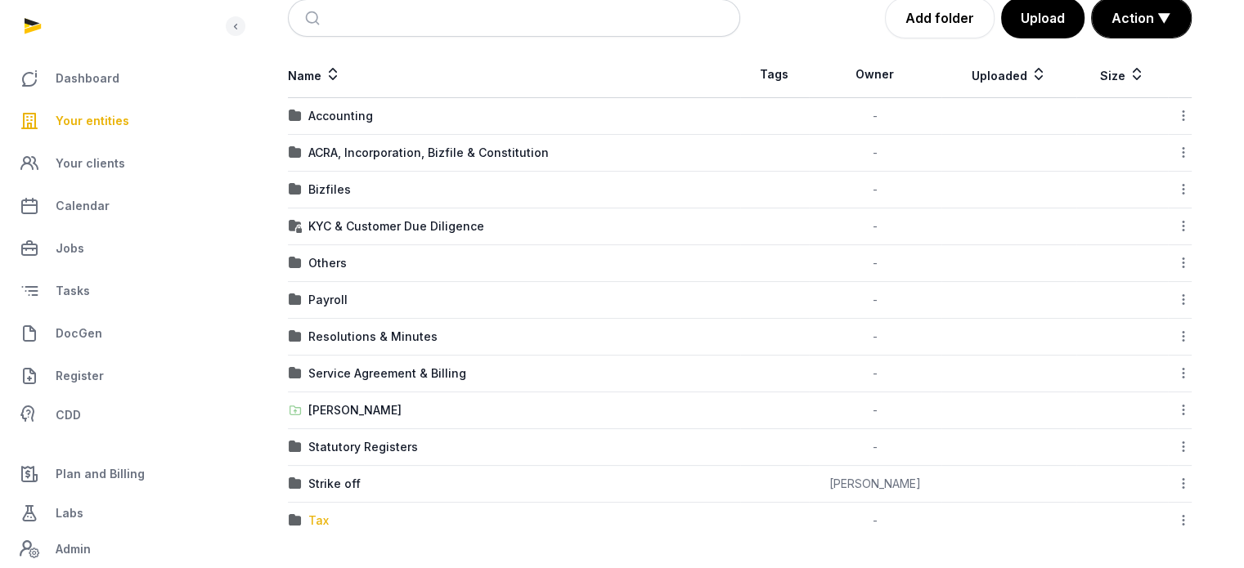
click at [310, 523] on div "Tax" at bounding box center [318, 521] width 20 height 16
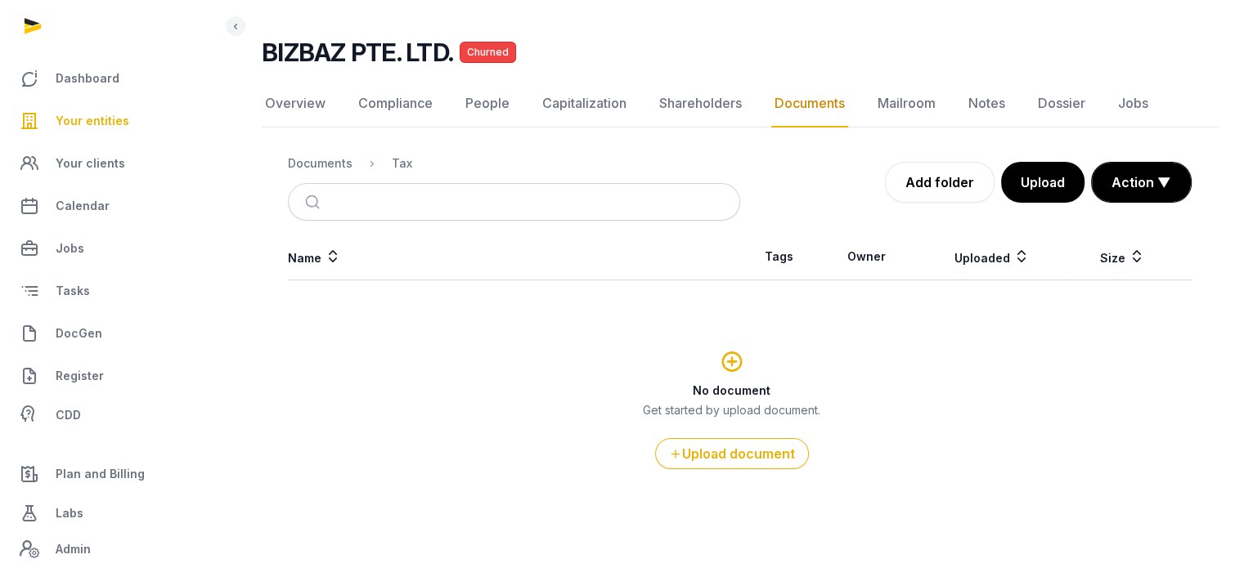
scroll to position [88, 0]
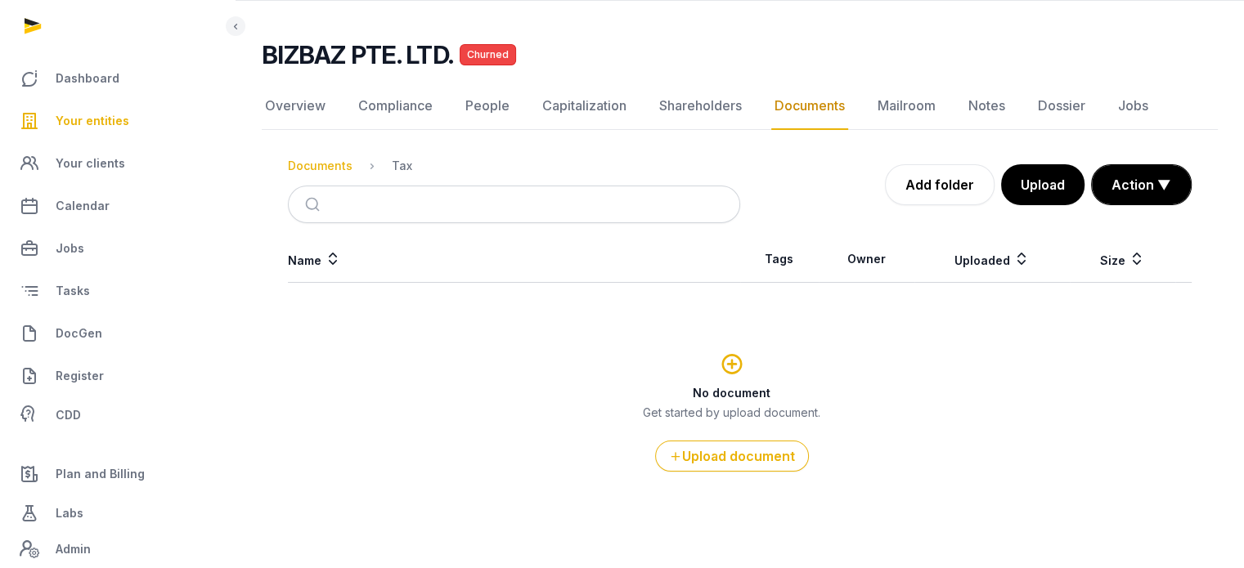
click at [310, 164] on div "Documents" at bounding box center [320, 166] width 65 height 16
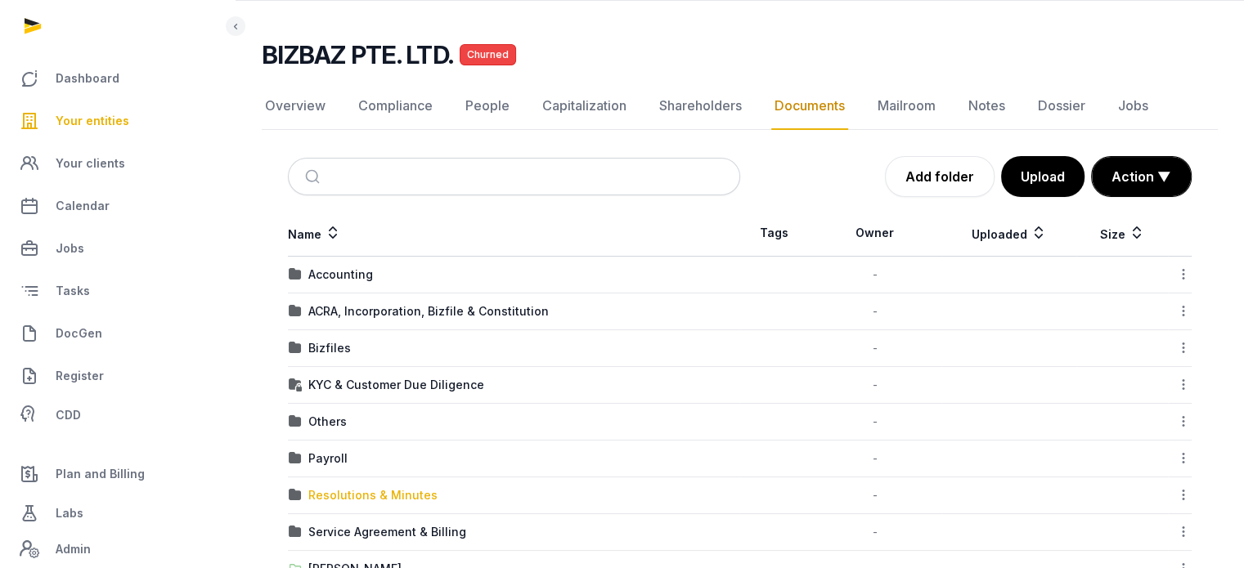
click at [353, 499] on div "Resolutions & Minutes" at bounding box center [372, 496] width 129 height 16
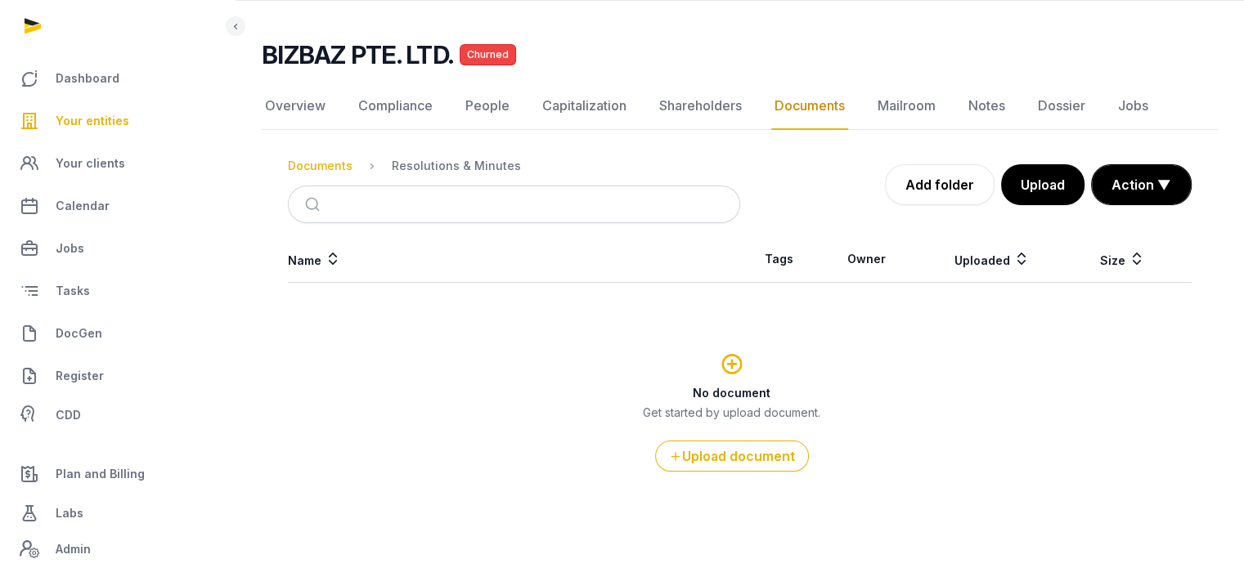
click at [337, 167] on div "Documents" at bounding box center [320, 166] width 65 height 16
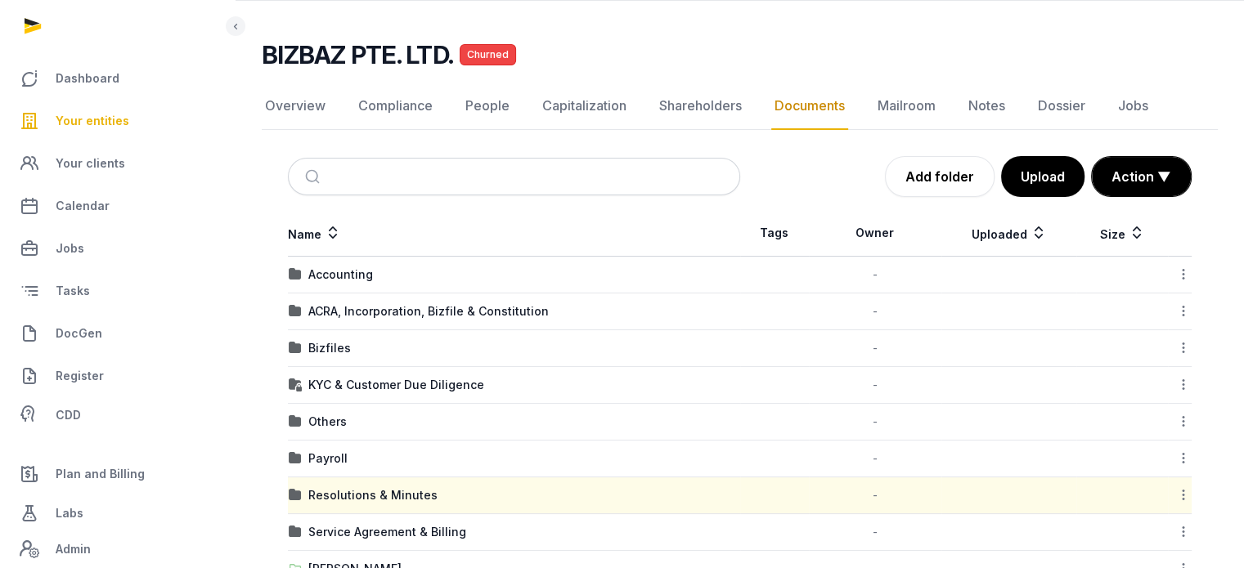
click at [325, 408] on td "Others" at bounding box center [514, 422] width 452 height 37
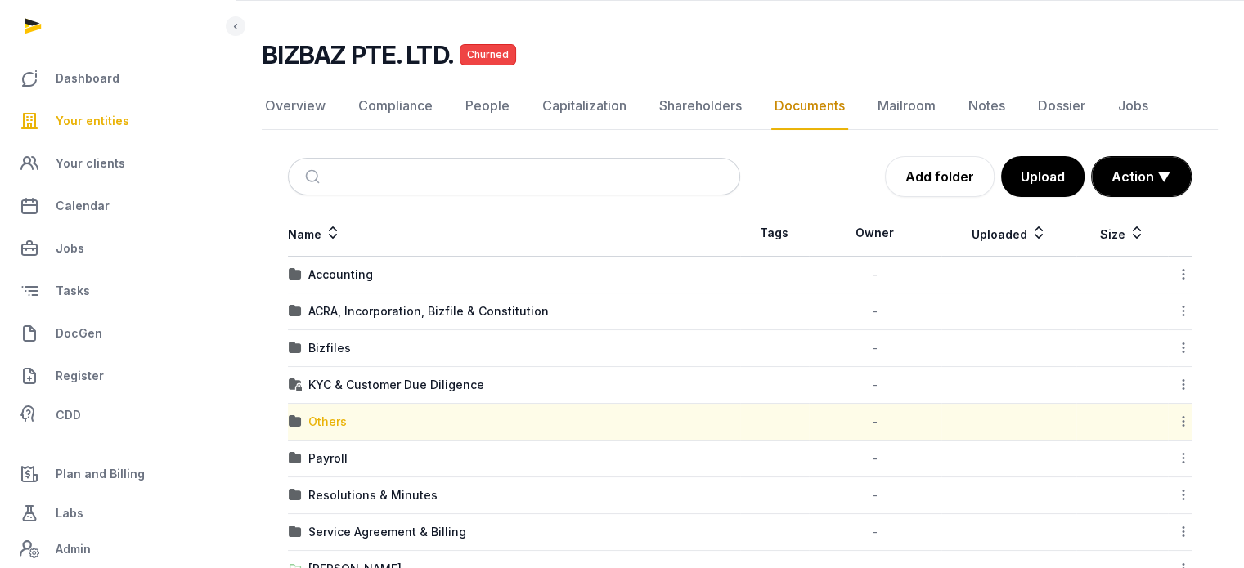
click at [325, 418] on div "Others" at bounding box center [327, 422] width 38 height 16
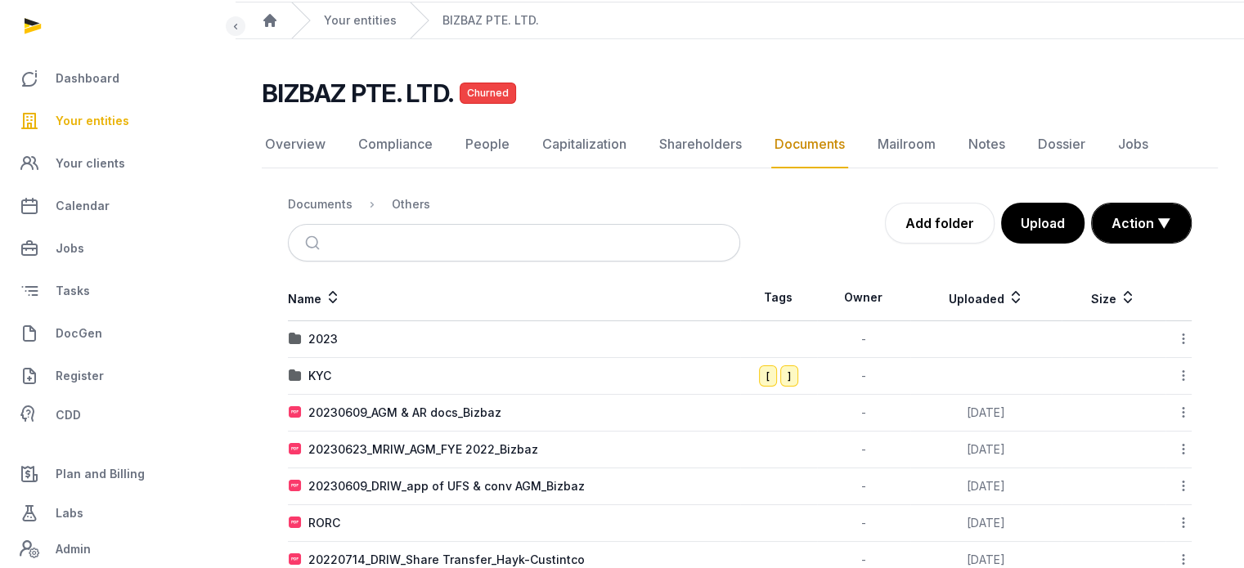
scroll to position [0, 0]
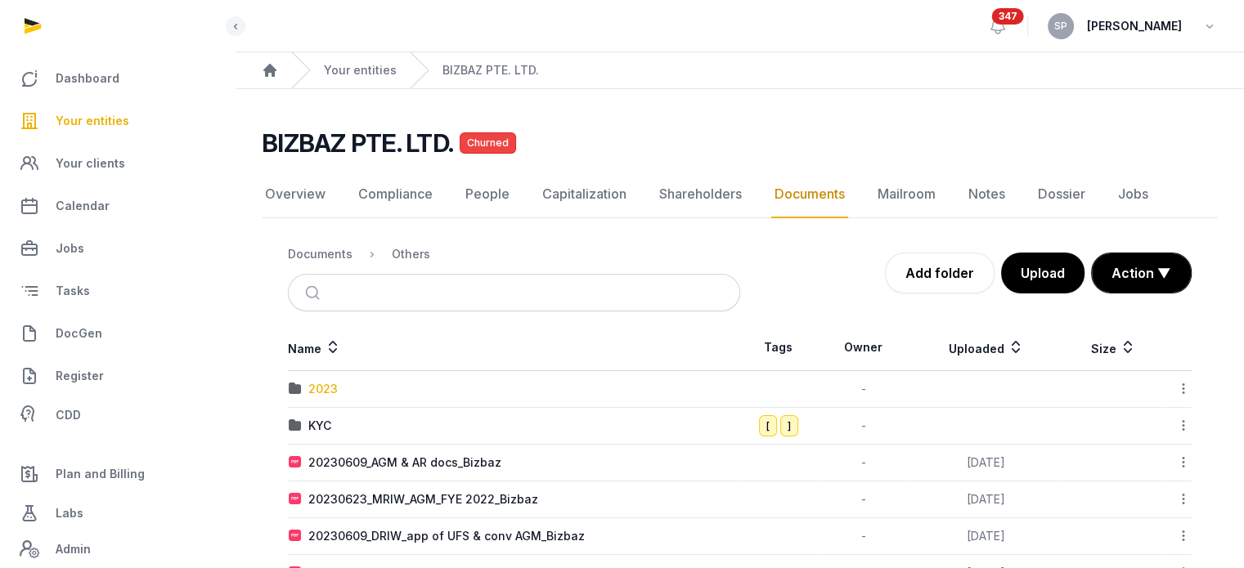
click at [327, 384] on div "2023" at bounding box center [322, 389] width 29 height 16
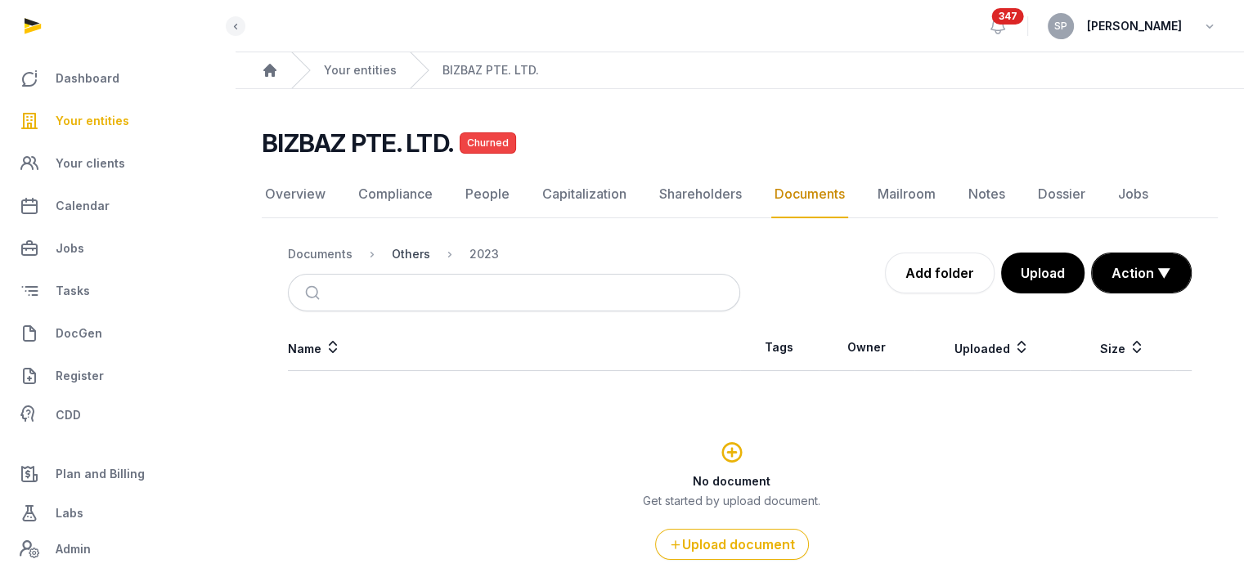
click at [425, 251] on div "Others" at bounding box center [411, 254] width 38 height 16
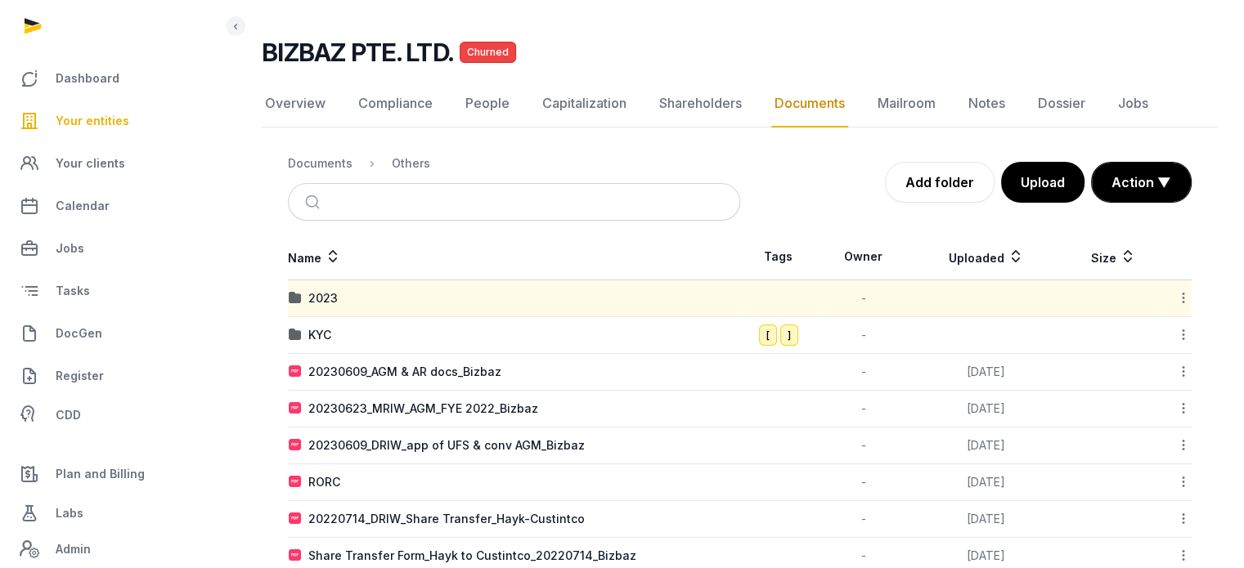
scroll to position [50, 0]
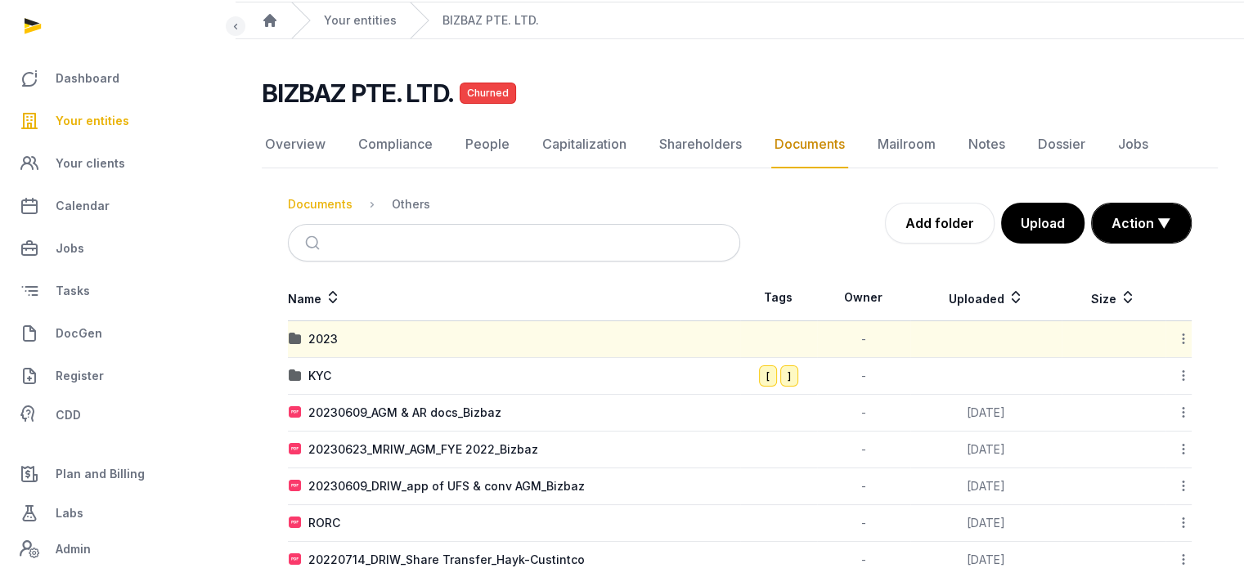
click at [333, 197] on div "Documents" at bounding box center [320, 204] width 65 height 16
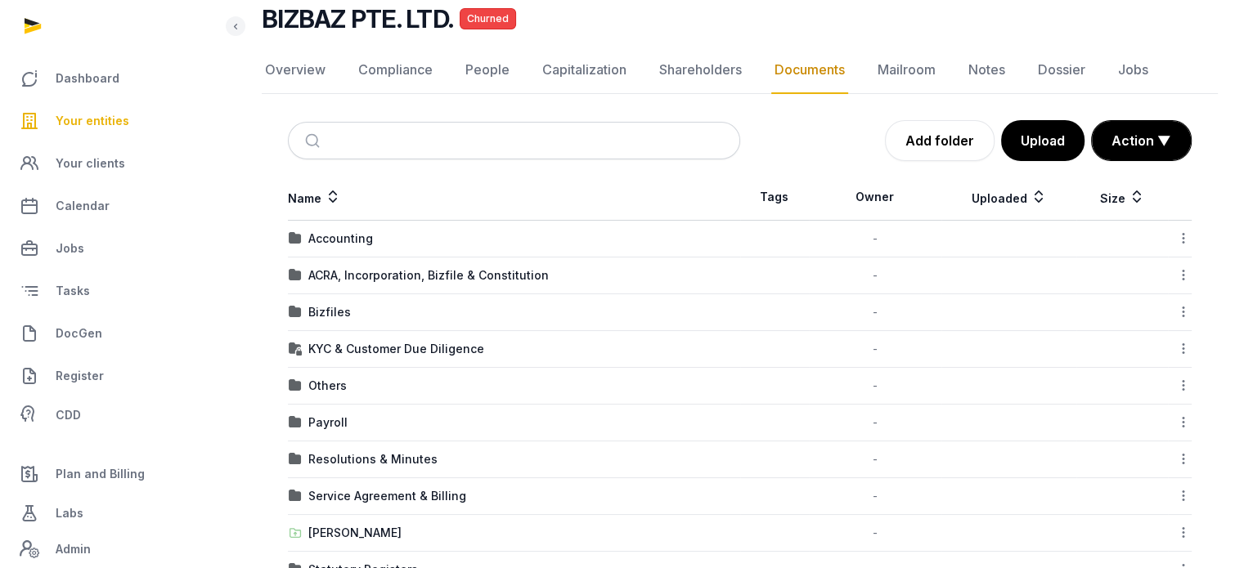
scroll to position [247, 0]
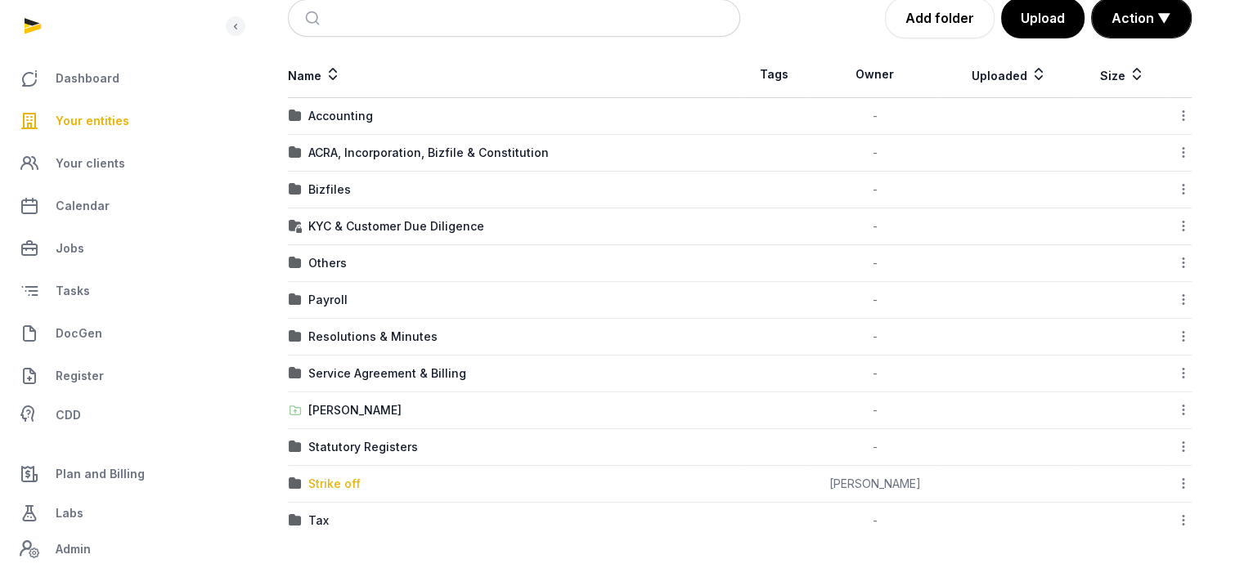
click at [337, 488] on div "Strike off" at bounding box center [334, 484] width 52 height 16
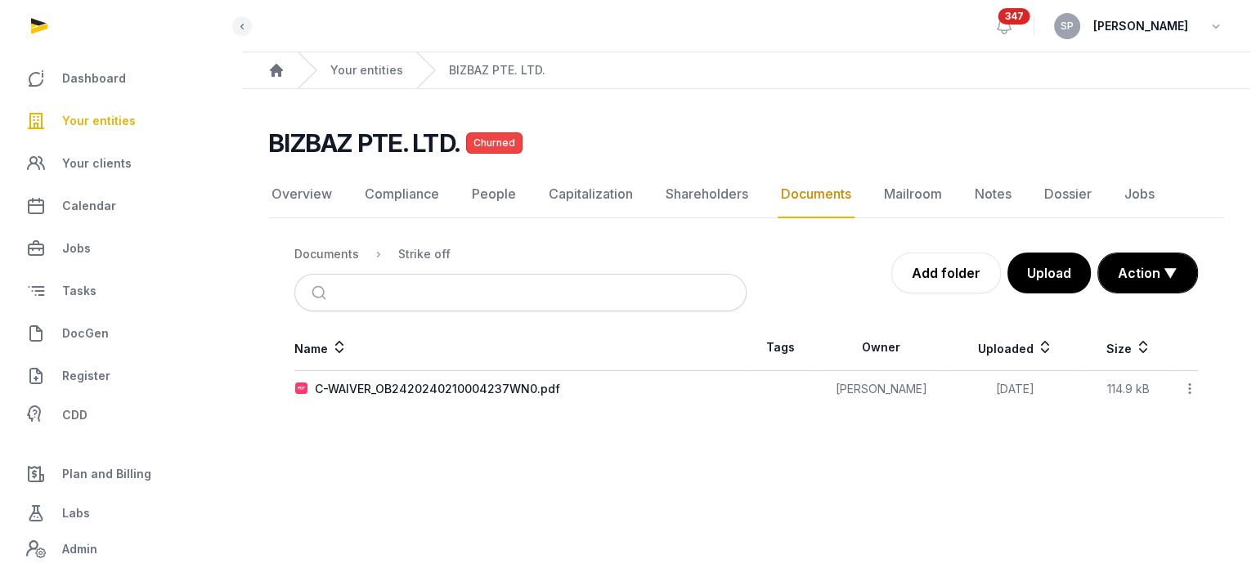
scroll to position [0, 0]
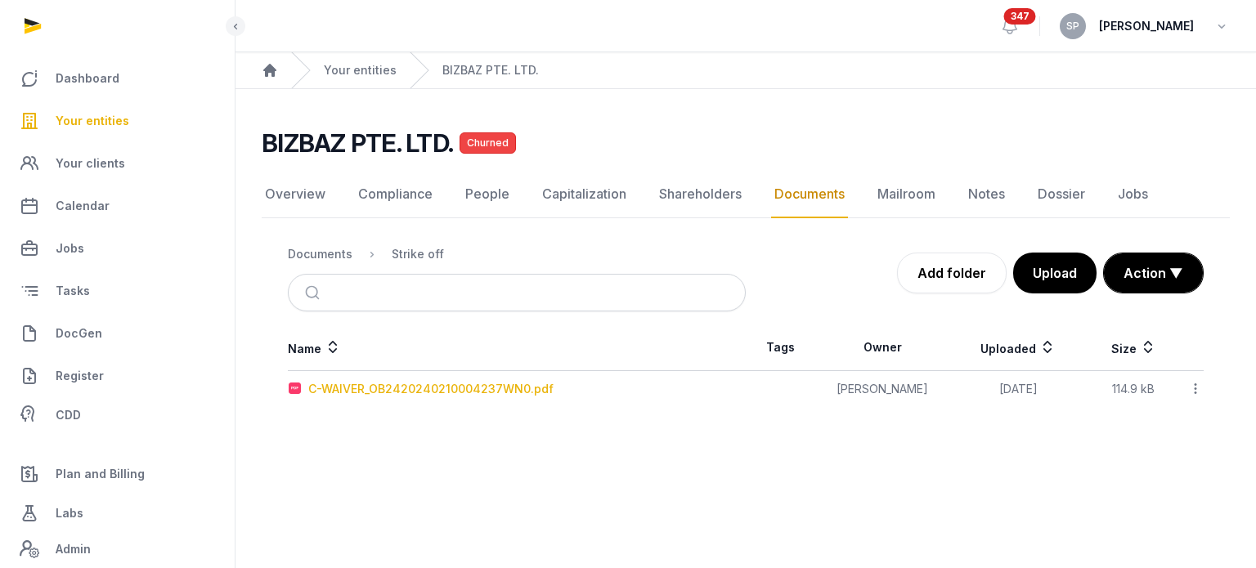
click at [458, 386] on div "C-WAIVER_OB2420240210004237WN0.pdf" at bounding box center [430, 389] width 245 height 16
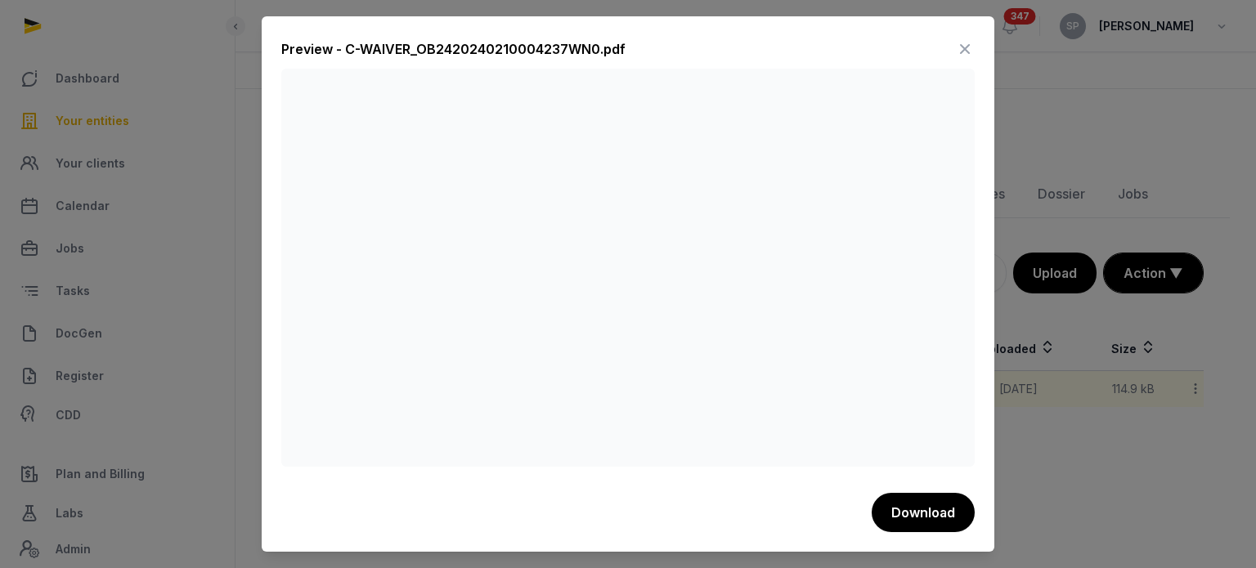
click at [968, 40] on icon at bounding box center [965, 49] width 20 height 26
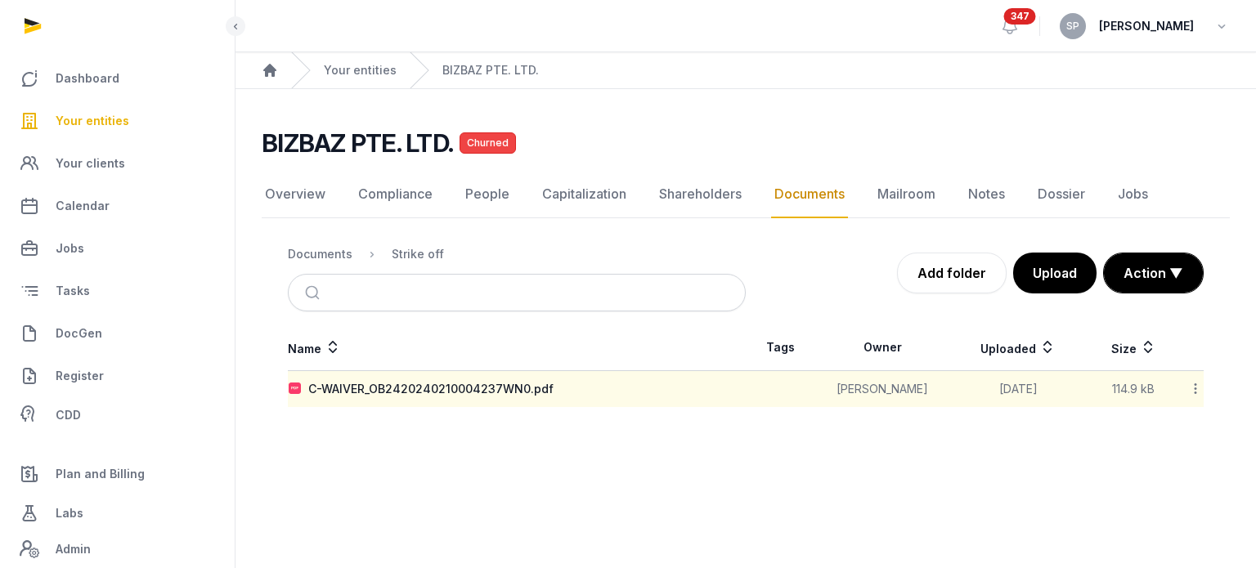
click at [1197, 386] on icon at bounding box center [1195, 388] width 15 height 17
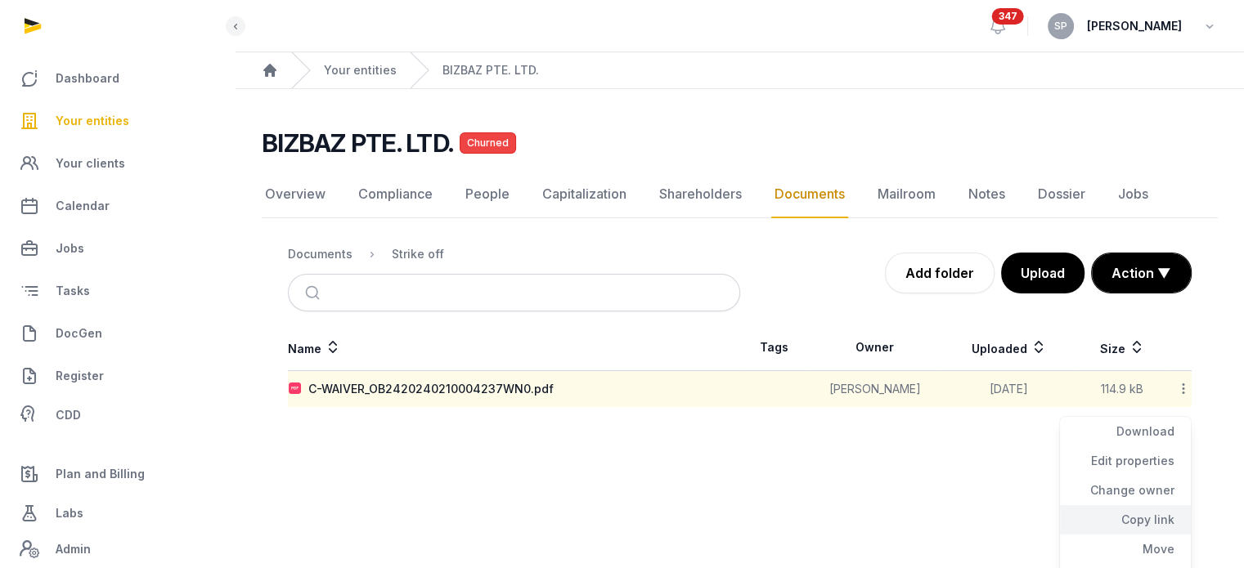
click at [1139, 535] on div "Copy link" at bounding box center [1125, 549] width 131 height 29
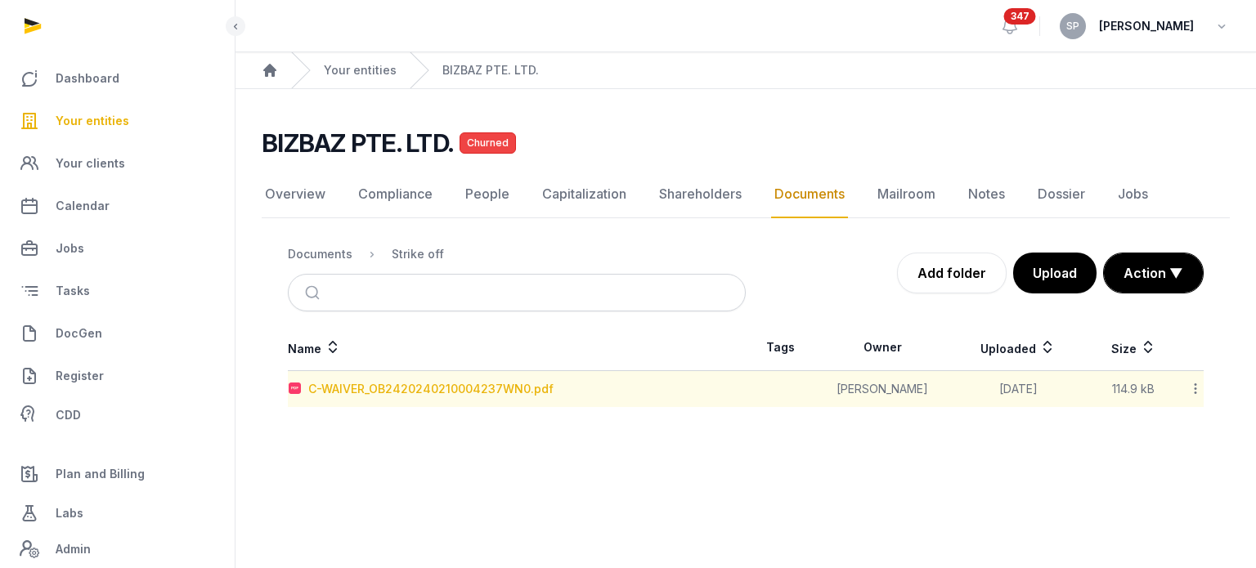
click at [510, 387] on div "C-WAIVER_OB2420240210004237WN0.pdf" at bounding box center [430, 389] width 245 height 16
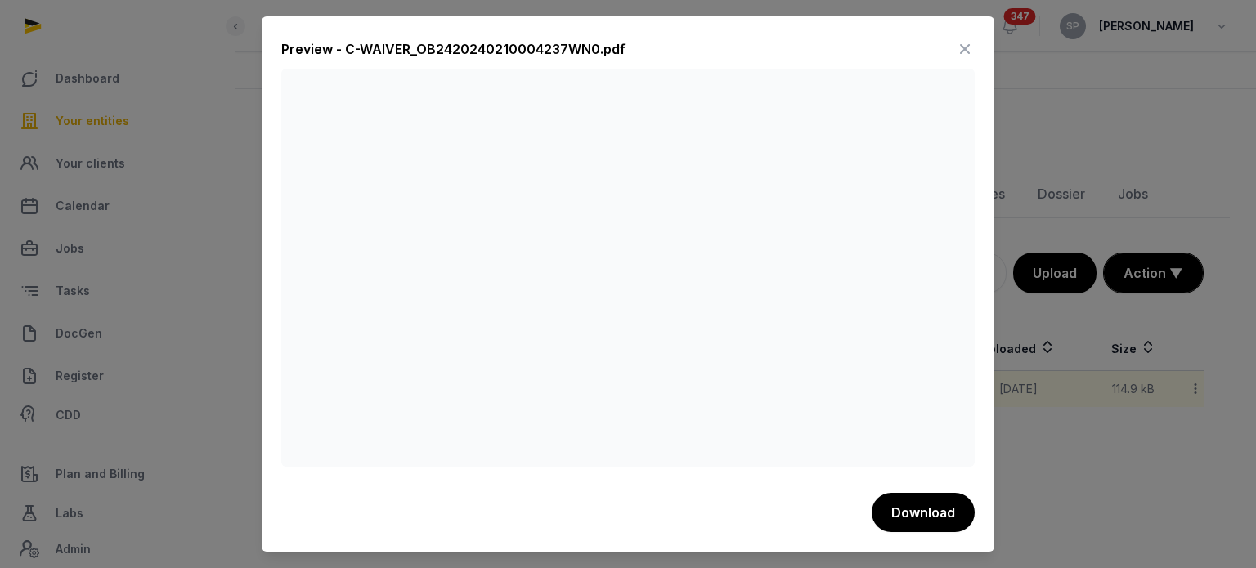
click at [968, 45] on icon at bounding box center [965, 49] width 20 height 26
